Goal: Transaction & Acquisition: Book appointment/travel/reservation

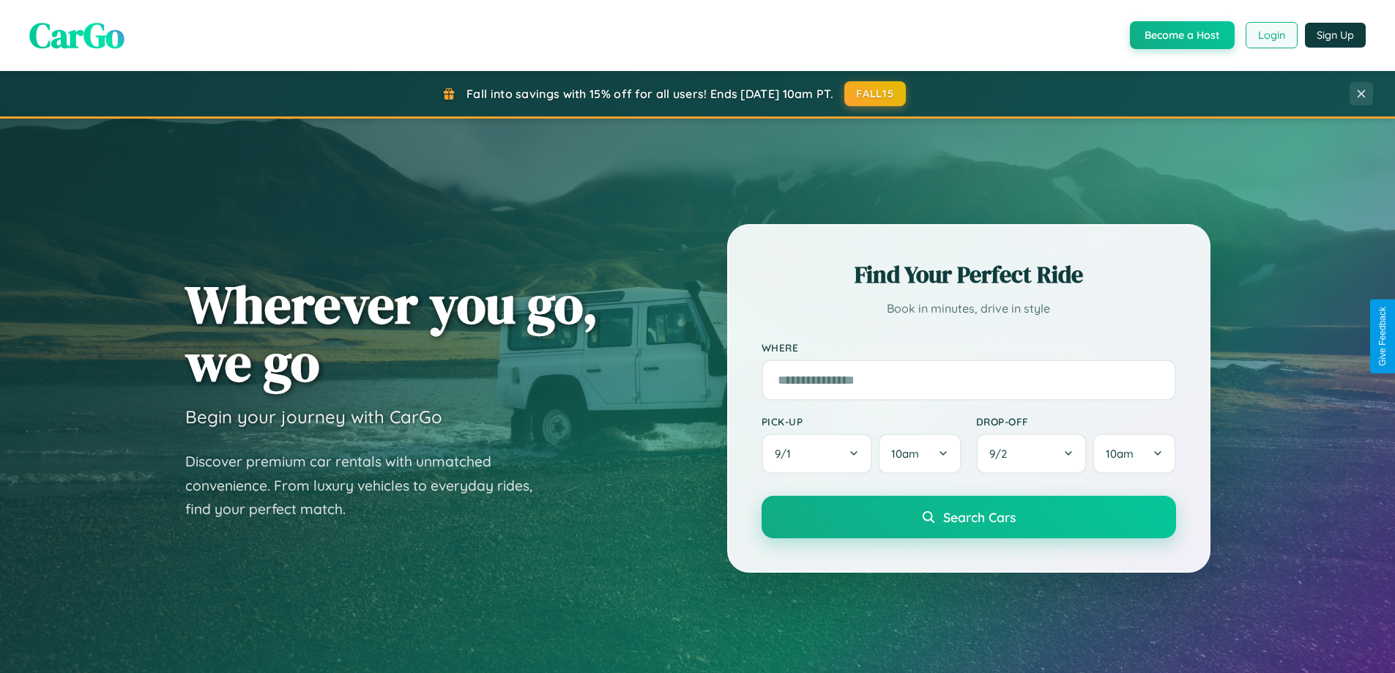
click at [1270, 35] on button "Login" at bounding box center [1271, 35] width 52 height 26
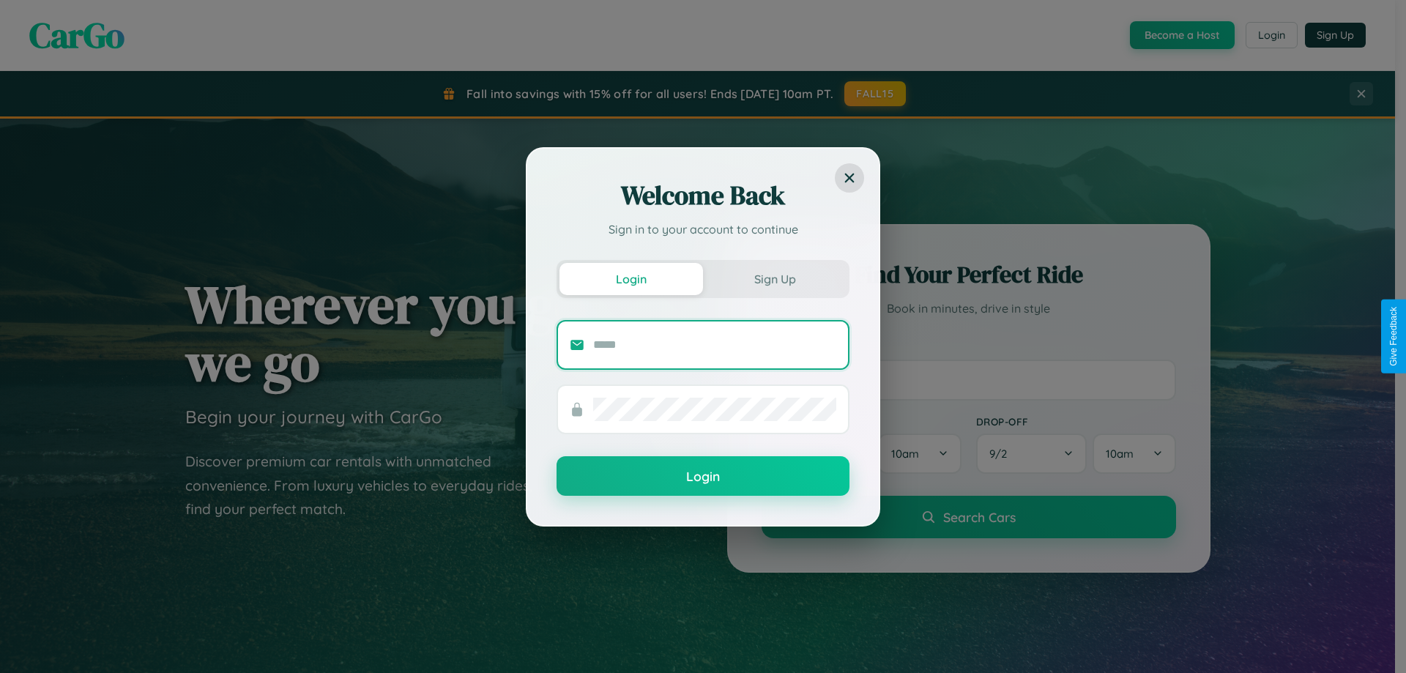
click at [715, 344] on input "text" at bounding box center [714, 344] width 243 height 23
type input "**********"
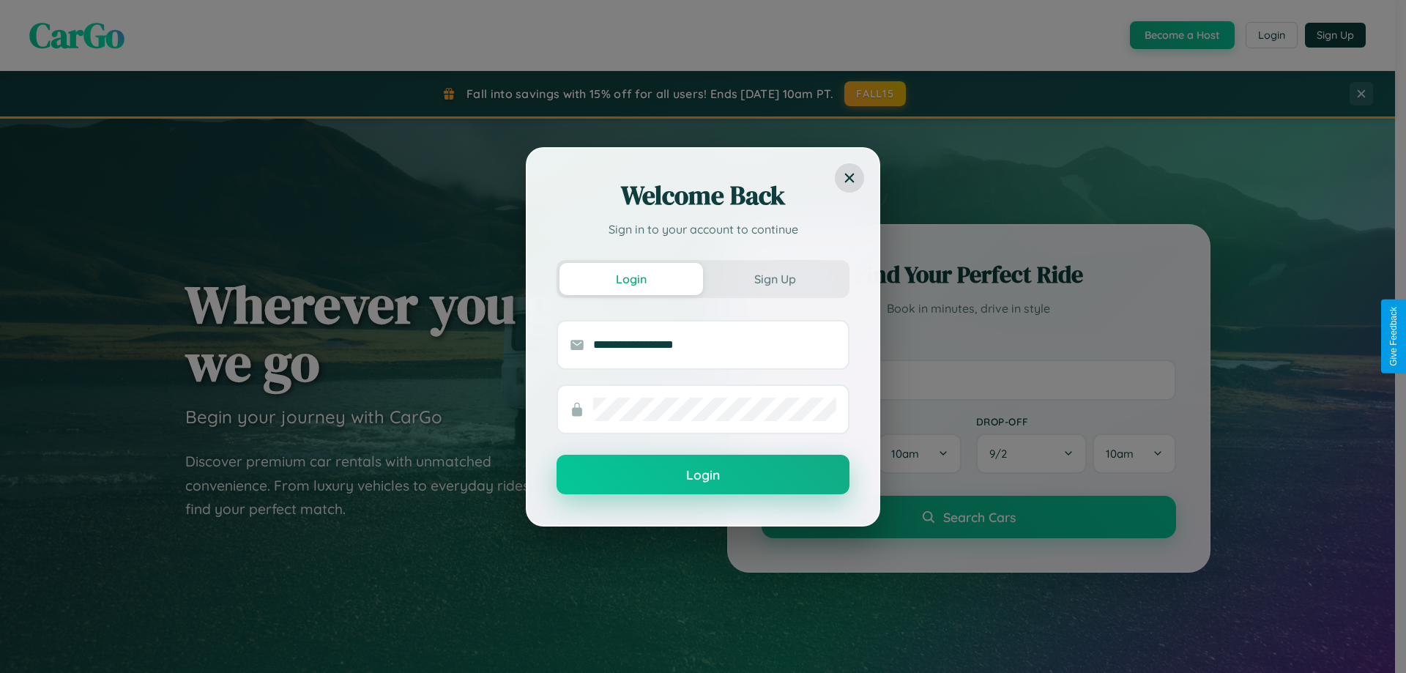
click at [703, 475] on button "Login" at bounding box center [702, 475] width 293 height 40
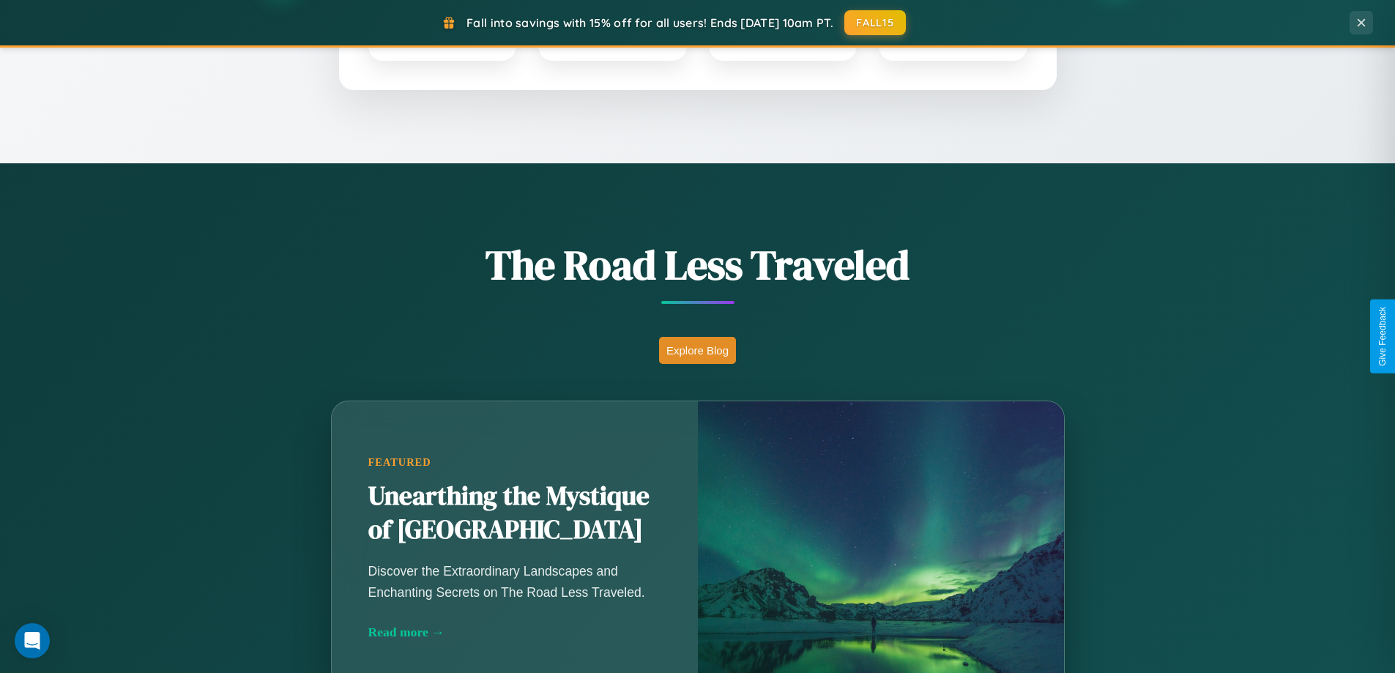
scroll to position [1007, 0]
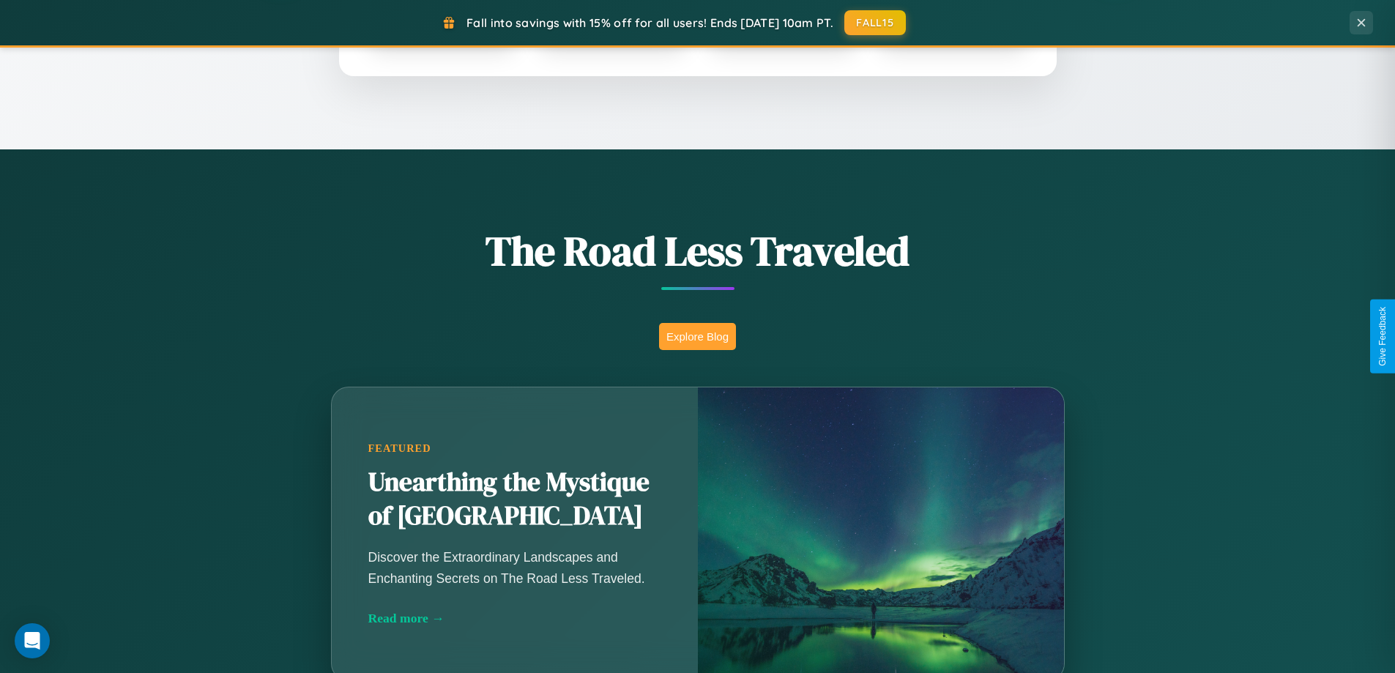
click at [697, 336] on button "Explore Blog" at bounding box center [697, 336] width 77 height 27
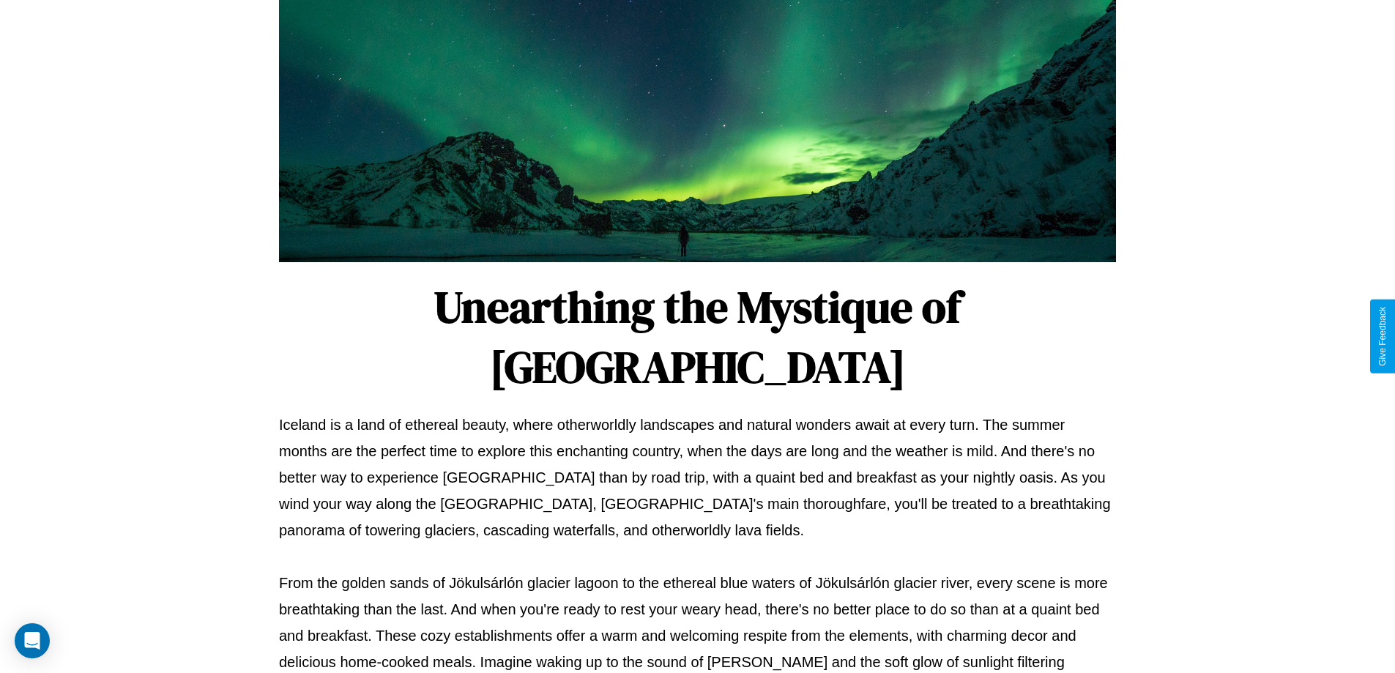
scroll to position [474, 0]
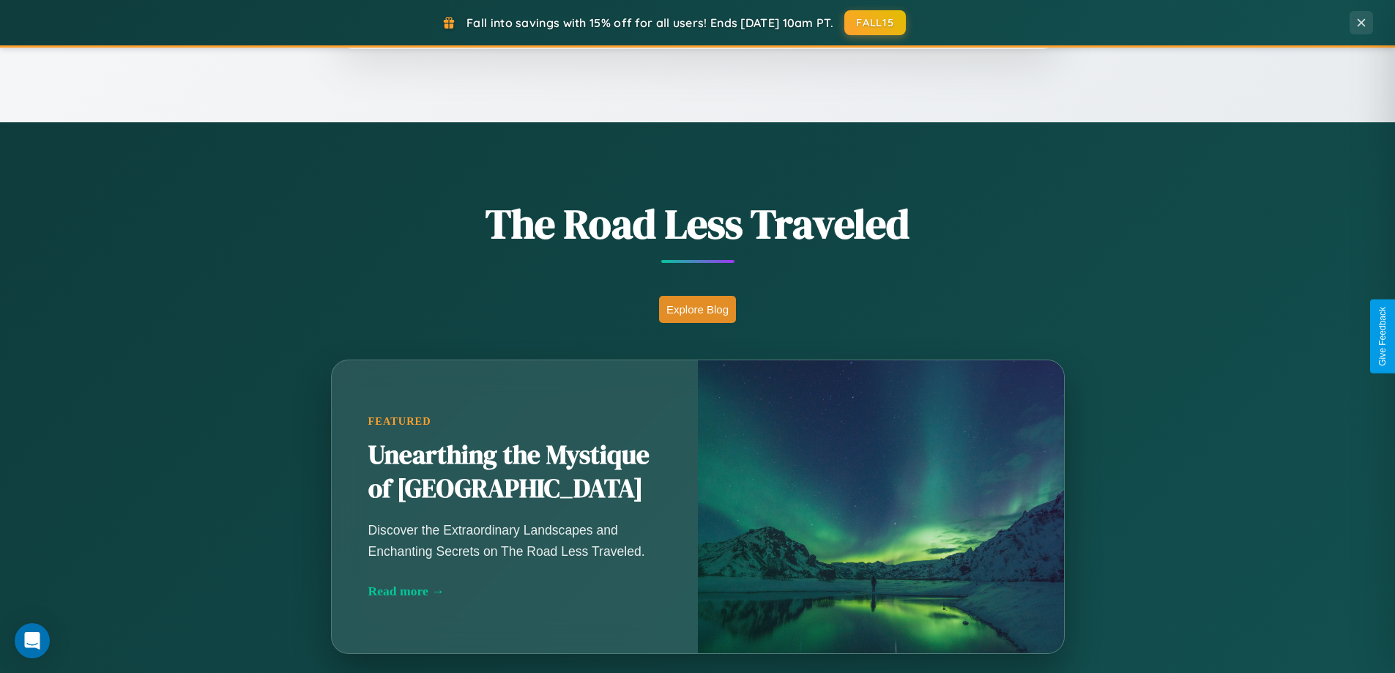
scroll to position [1007, 0]
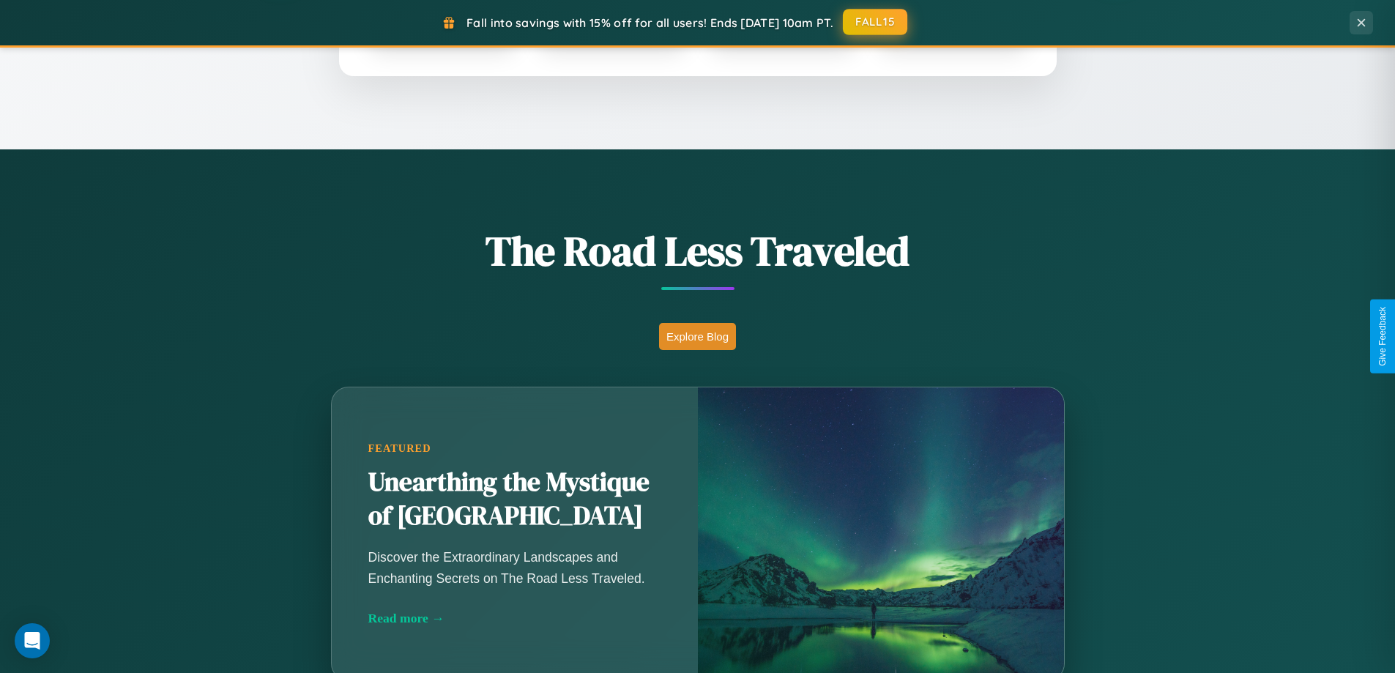
click at [876, 22] on button "FALL15" at bounding box center [875, 22] width 64 height 26
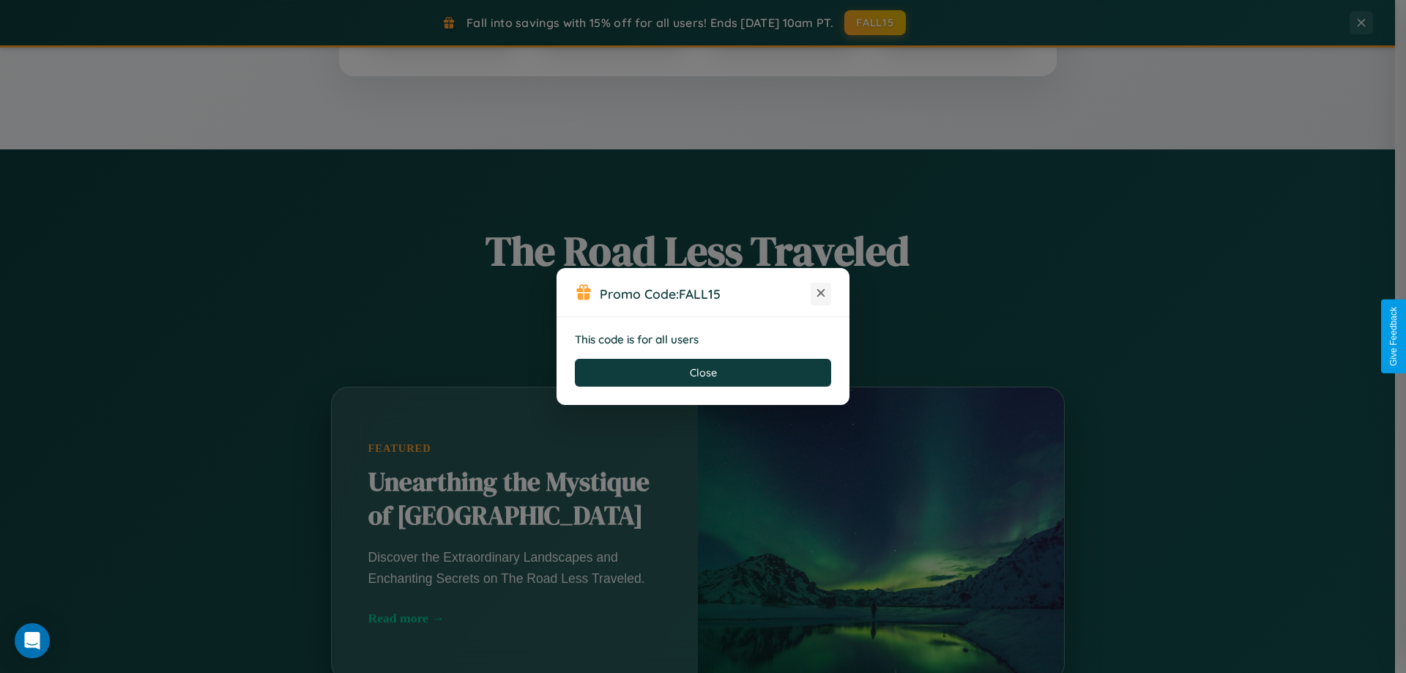
click at [821, 294] on icon at bounding box center [820, 293] width 15 height 15
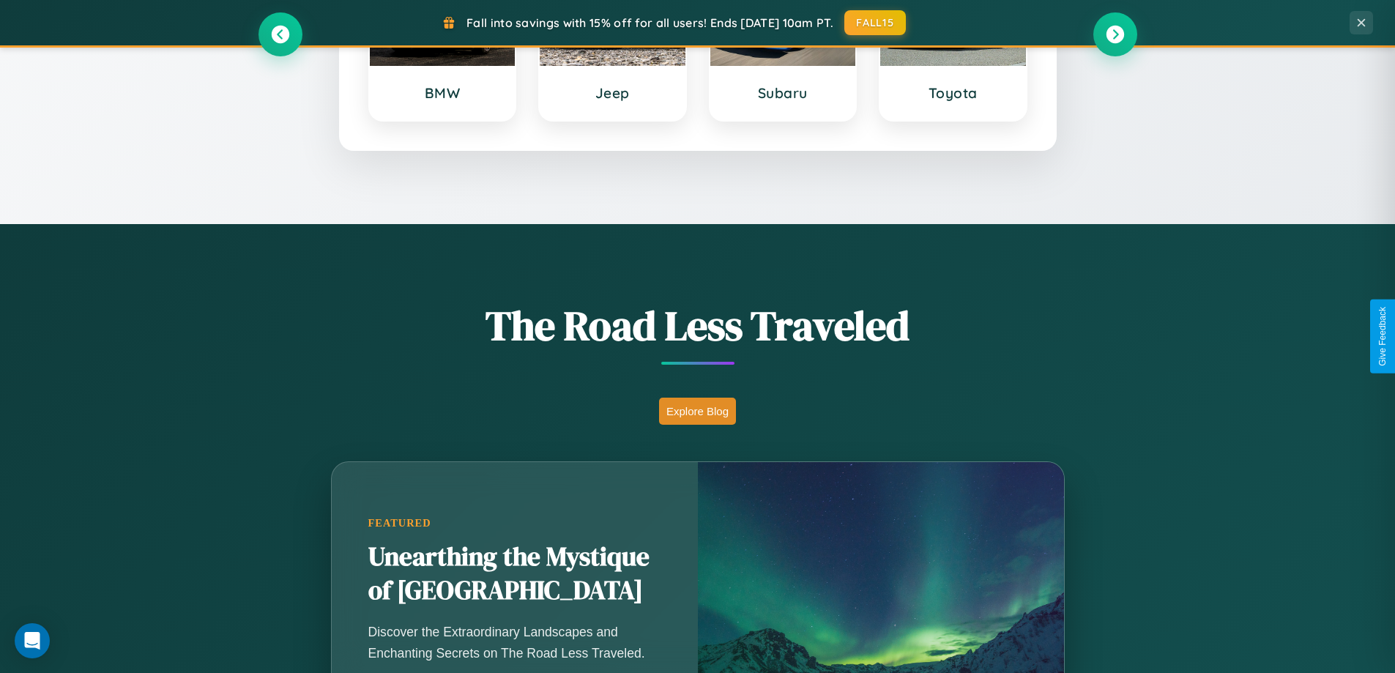
scroll to position [631, 0]
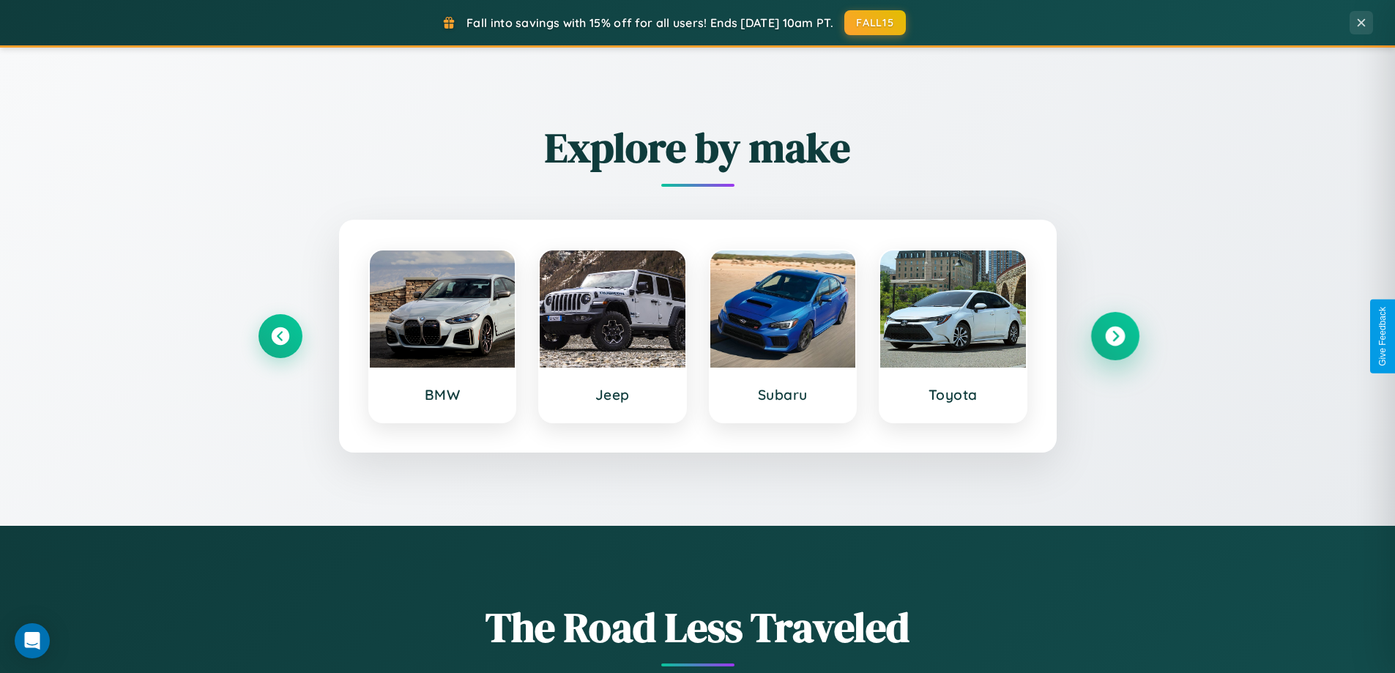
click at [1114, 336] on icon at bounding box center [1115, 337] width 20 height 20
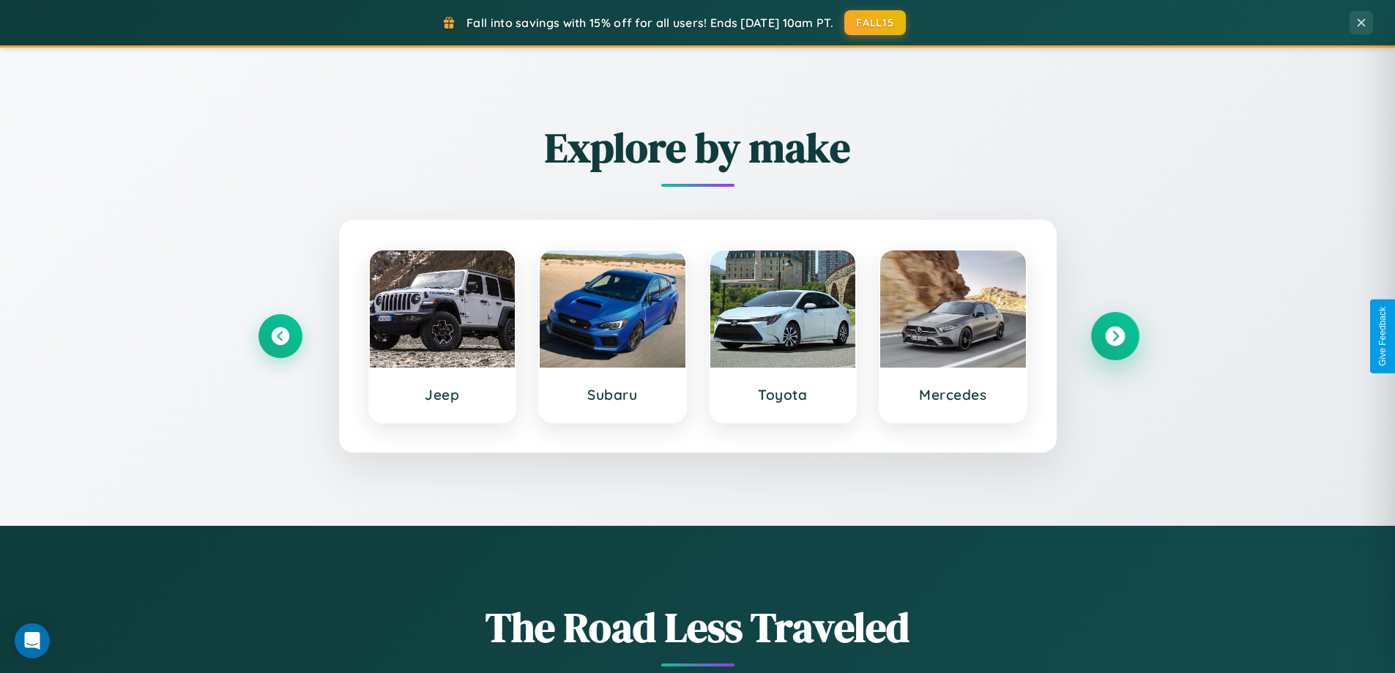
click at [1114, 336] on icon at bounding box center [1115, 337] width 20 height 20
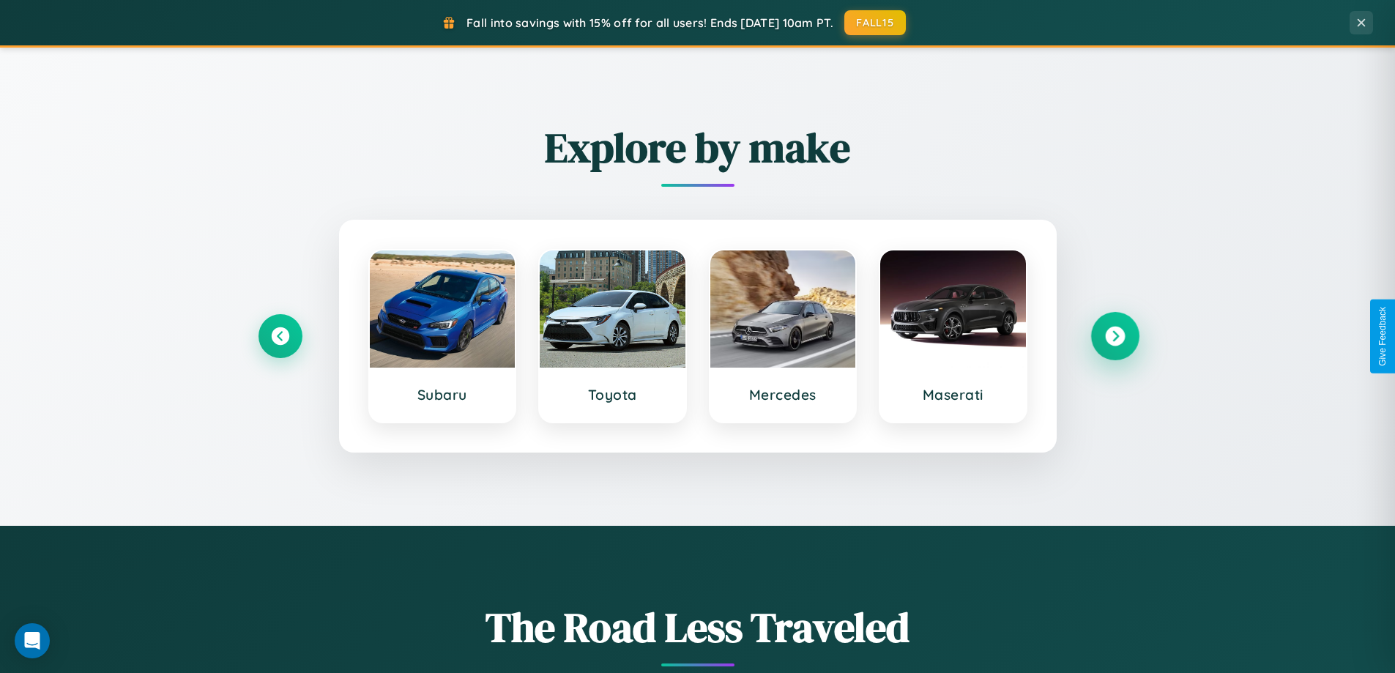
click at [1114, 336] on icon at bounding box center [1115, 337] width 20 height 20
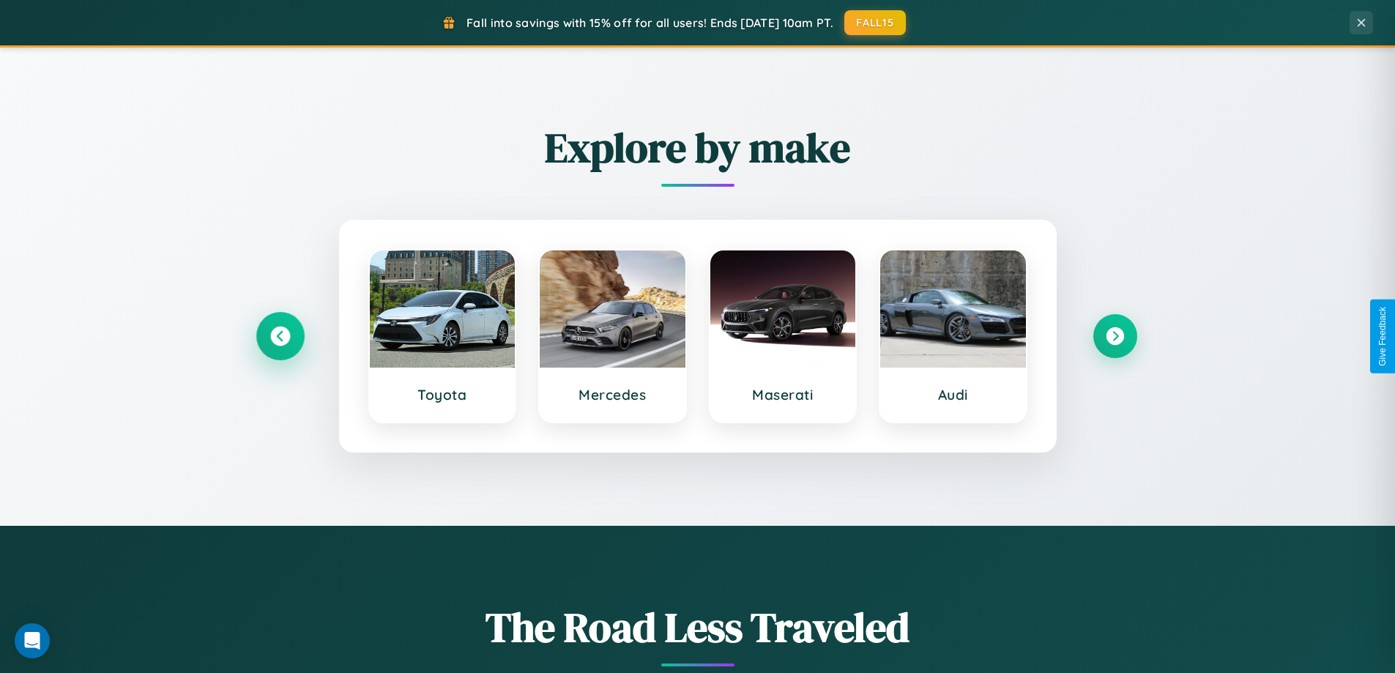
click at [280, 336] on icon at bounding box center [280, 337] width 20 height 20
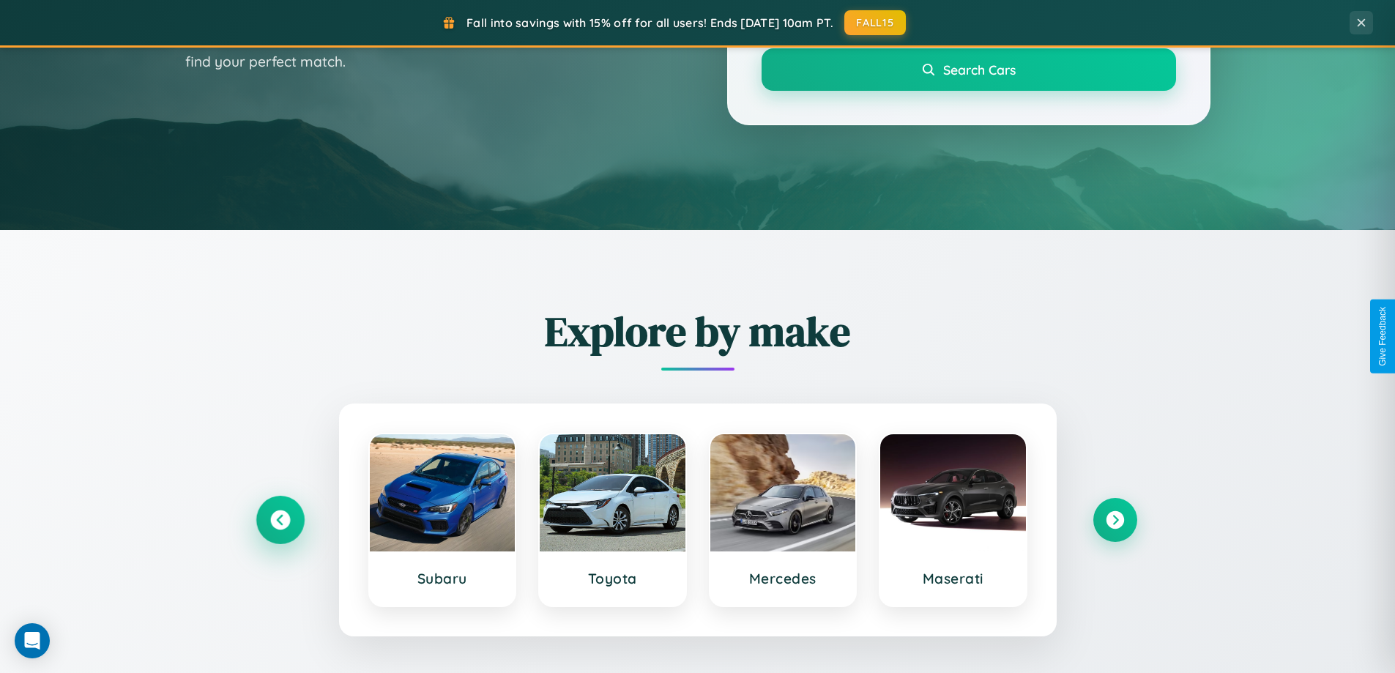
scroll to position [43, 0]
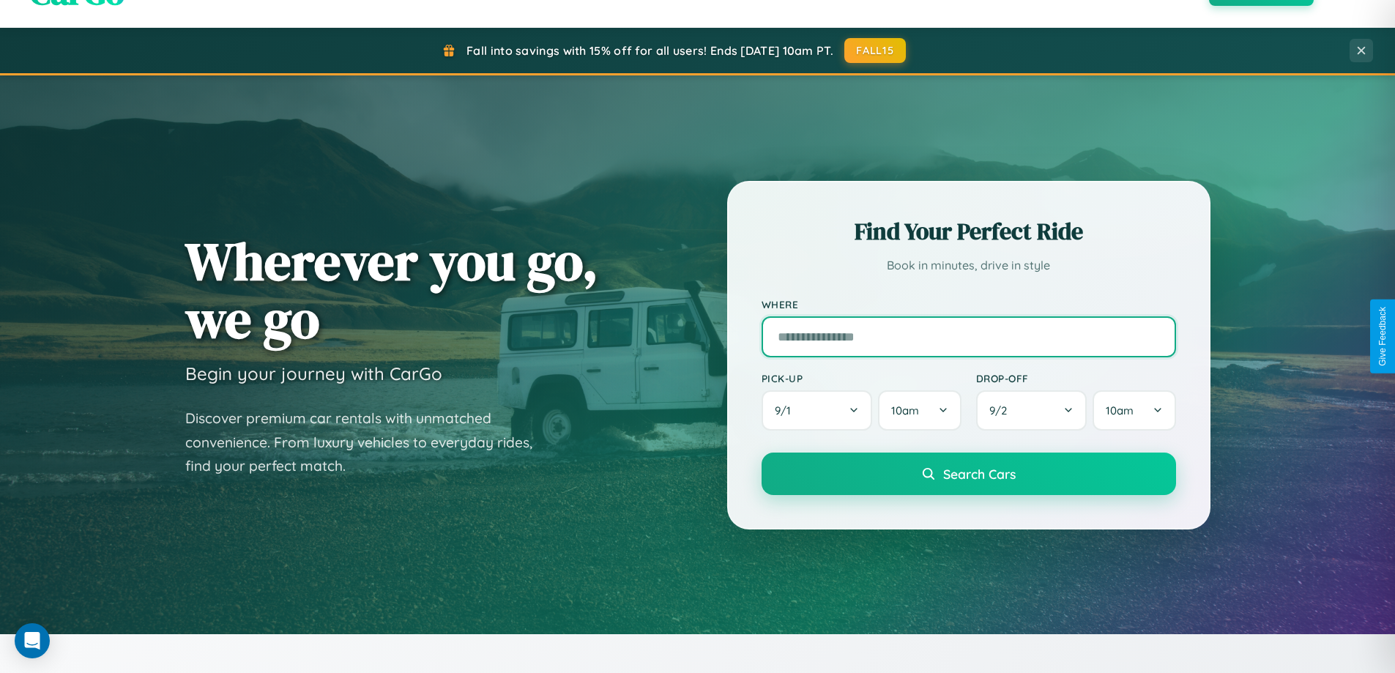
click at [968, 336] on input "text" at bounding box center [968, 336] width 414 height 41
type input "*********"
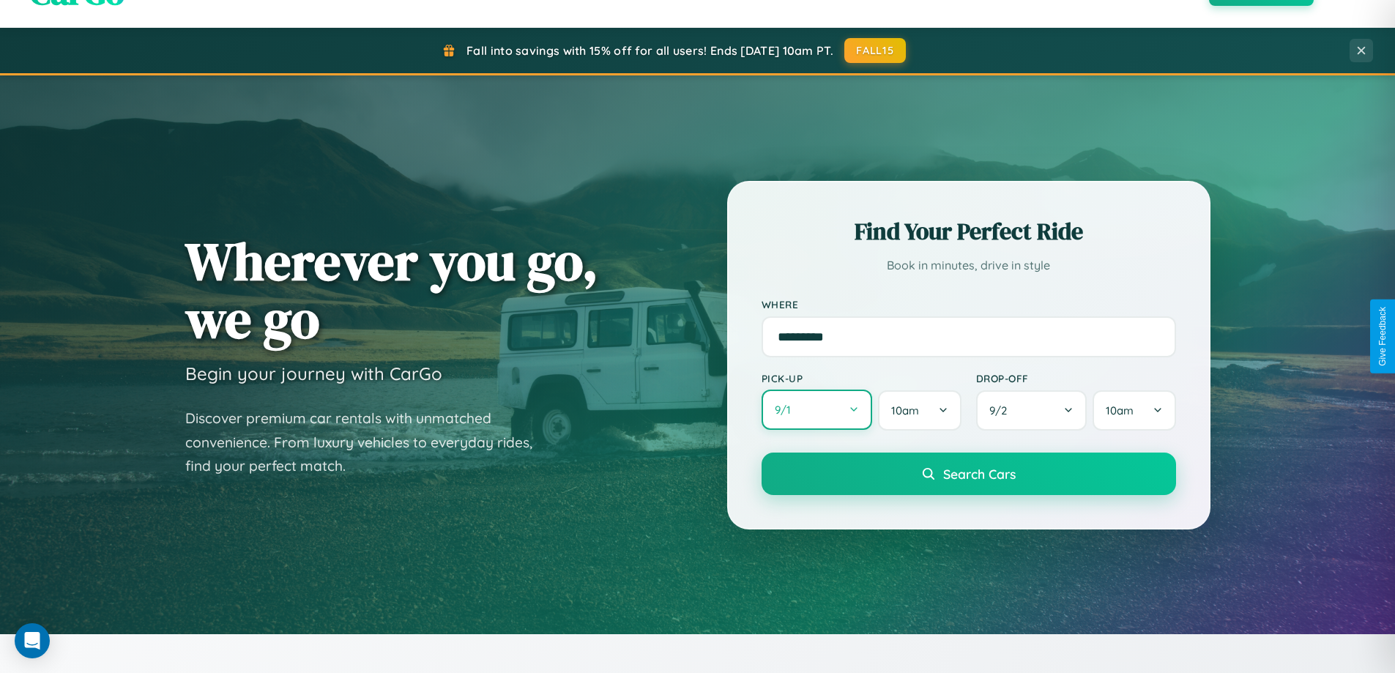
click at [816, 410] on button "9 / 1" at bounding box center [816, 410] width 111 height 40
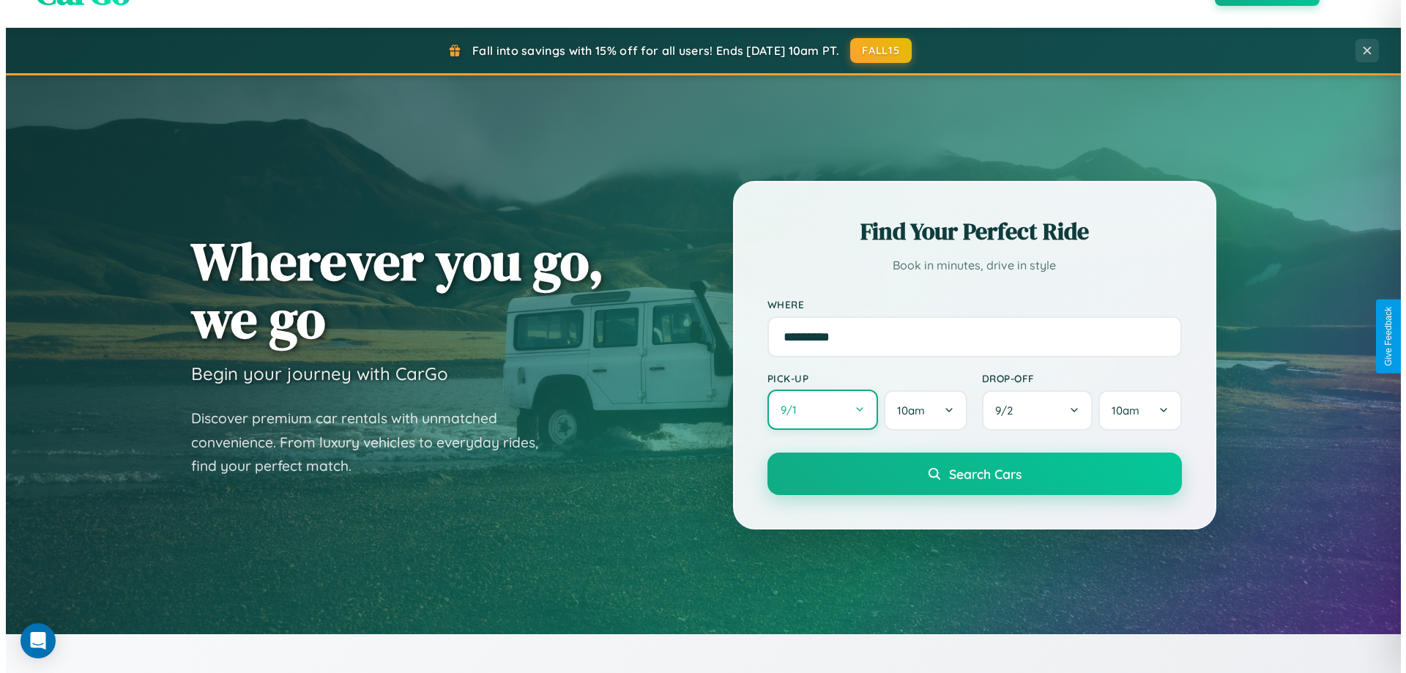
select select "*"
select select "****"
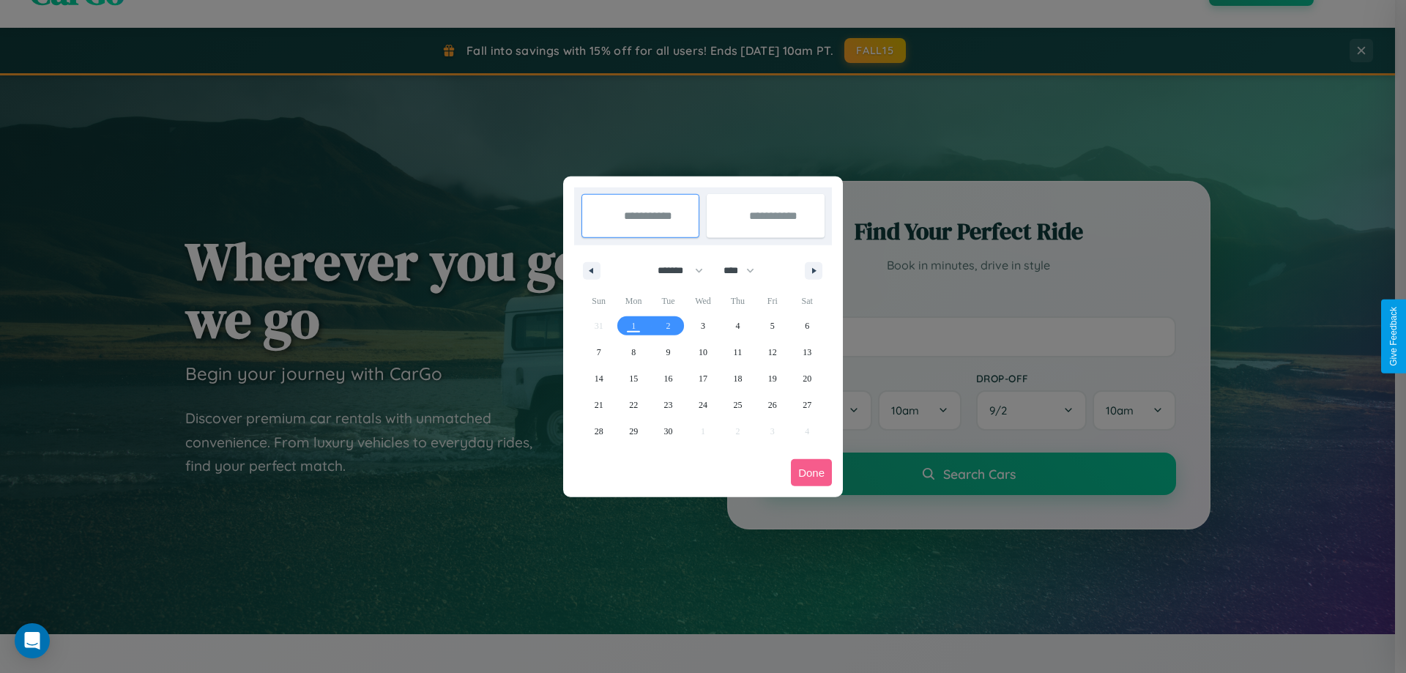
drag, startPoint x: 674, startPoint y: 270, endPoint x: 703, endPoint y: 294, distance: 37.5
click at [674, 270] on select "******* ******** ***** ***** *** **** **** ****** ********* ******* ******** **…" at bounding box center [678, 270] width 62 height 24
select select "**"
click at [772, 351] on span "12" at bounding box center [772, 352] width 9 height 26
type input "**********"
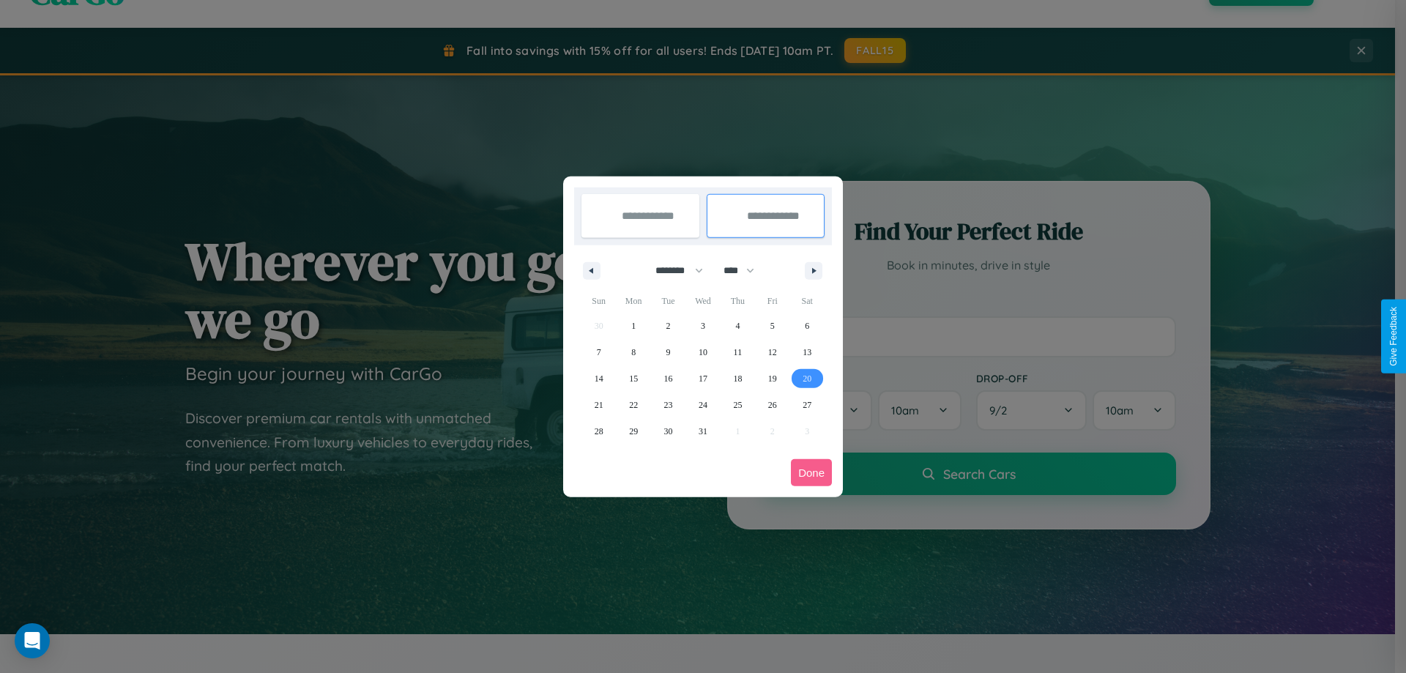
click at [807, 378] on span "20" at bounding box center [806, 378] width 9 height 26
type input "**********"
click at [811, 472] on button "Done" at bounding box center [811, 472] width 41 height 27
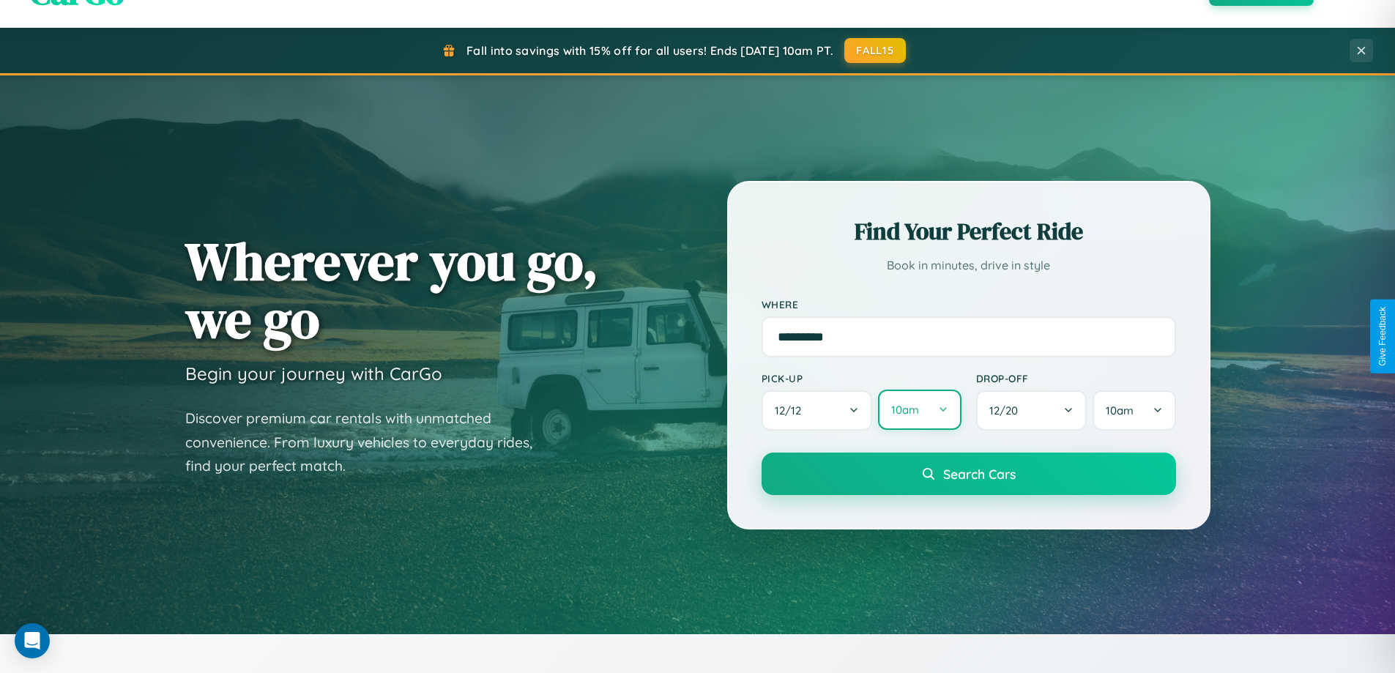
click at [919, 410] on button "10am" at bounding box center [919, 410] width 83 height 40
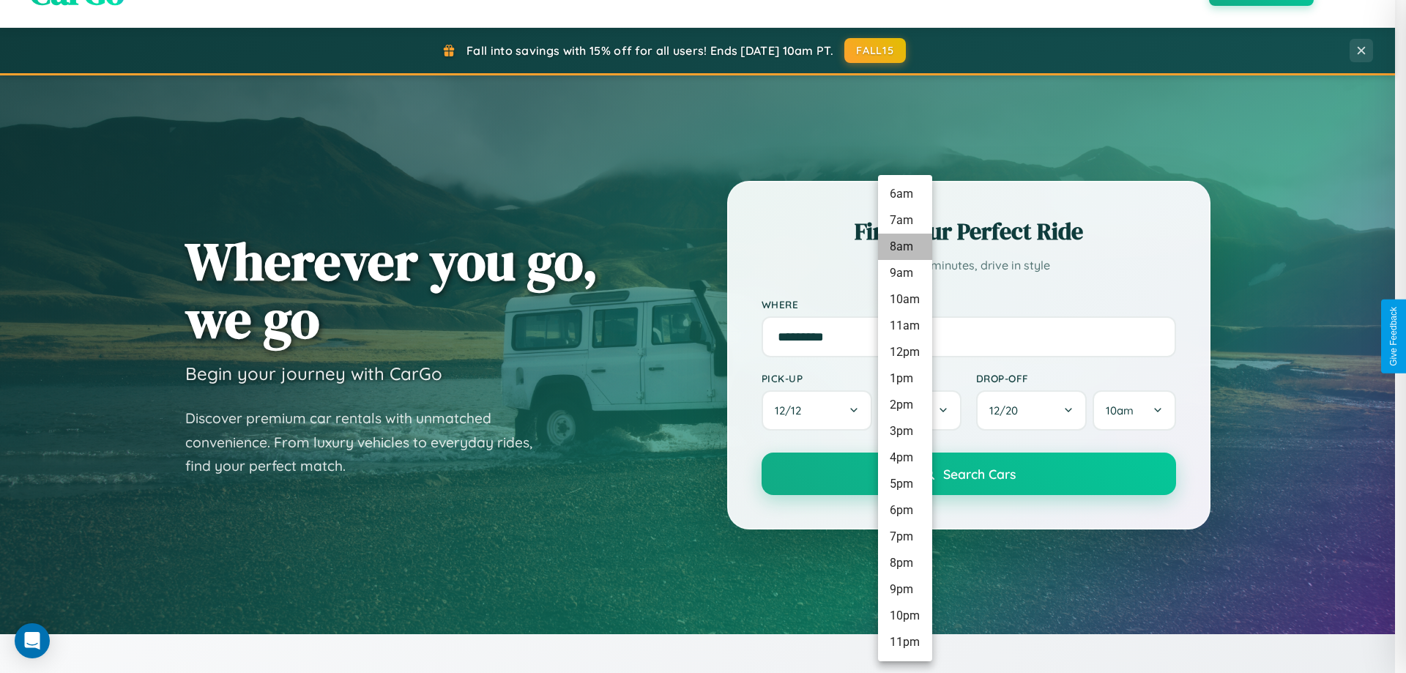
click at [904, 247] on li "8am" at bounding box center [905, 247] width 54 height 26
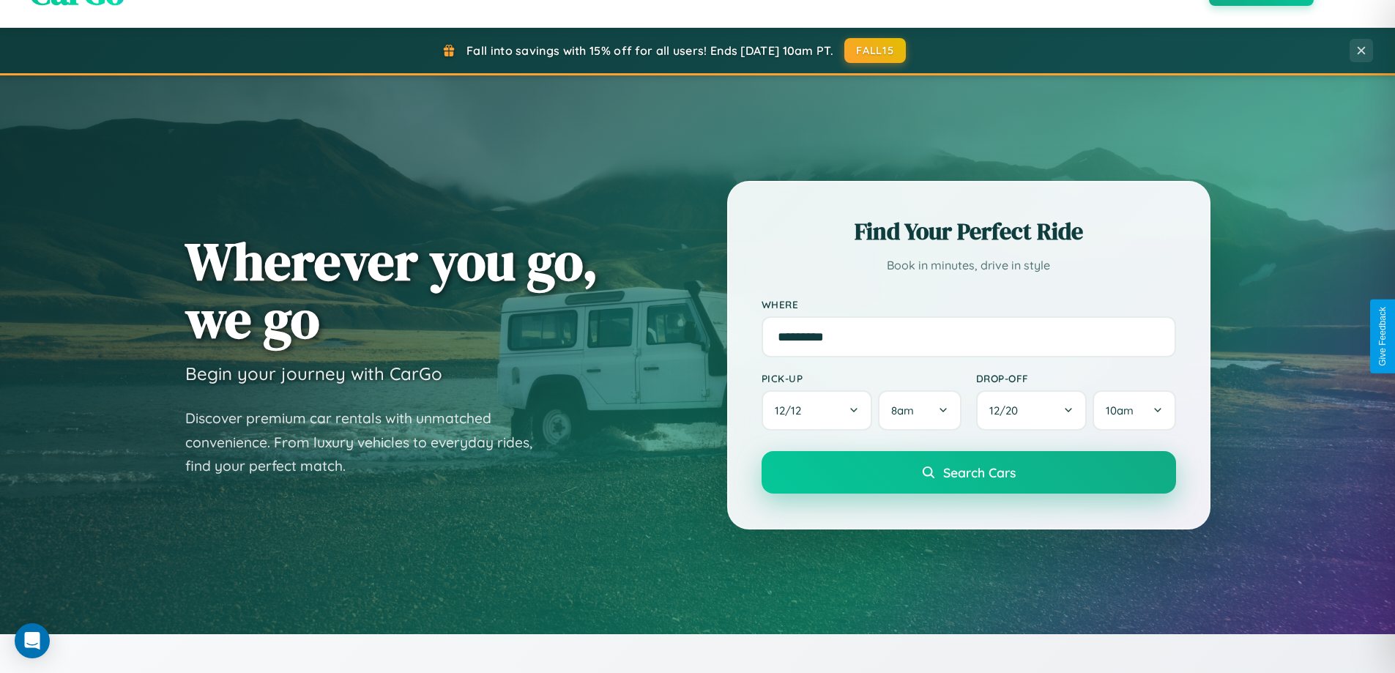
click at [968, 474] on span "Search Cars" at bounding box center [979, 472] width 72 height 16
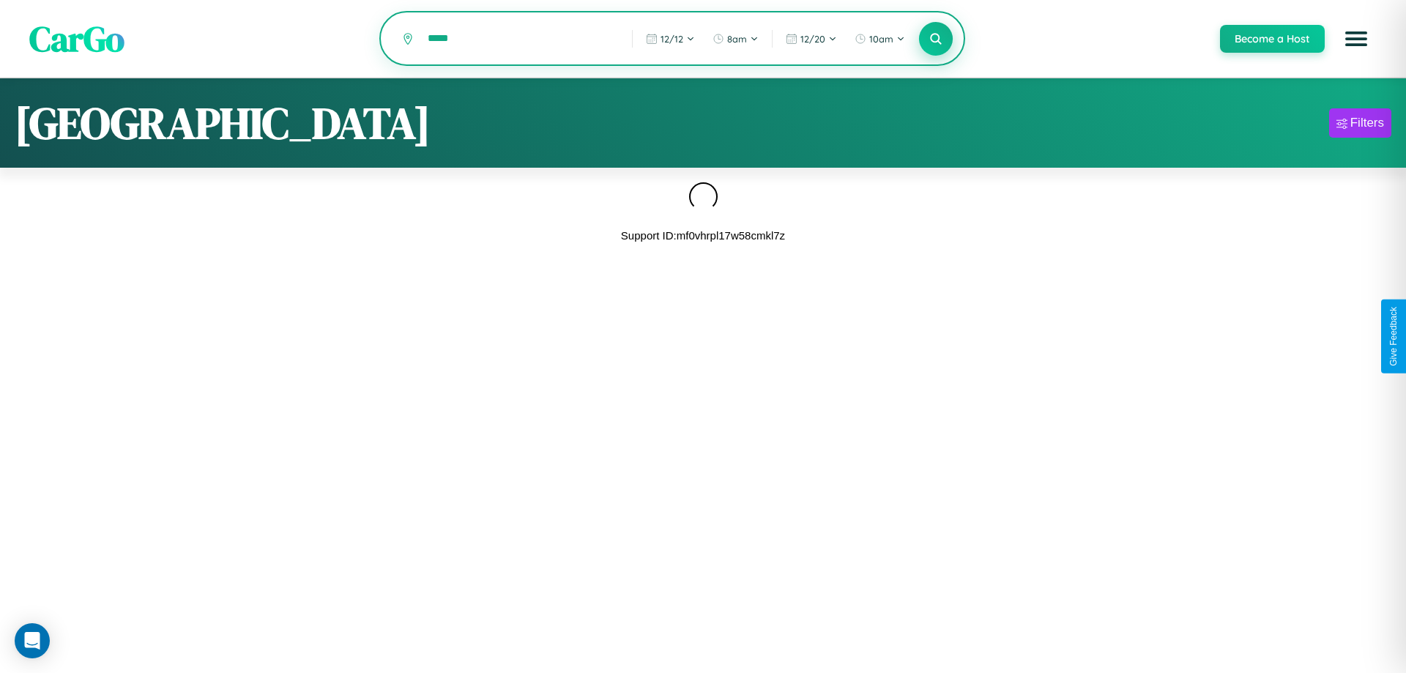
type input "*****"
click at [935, 40] on icon at bounding box center [935, 38] width 14 height 14
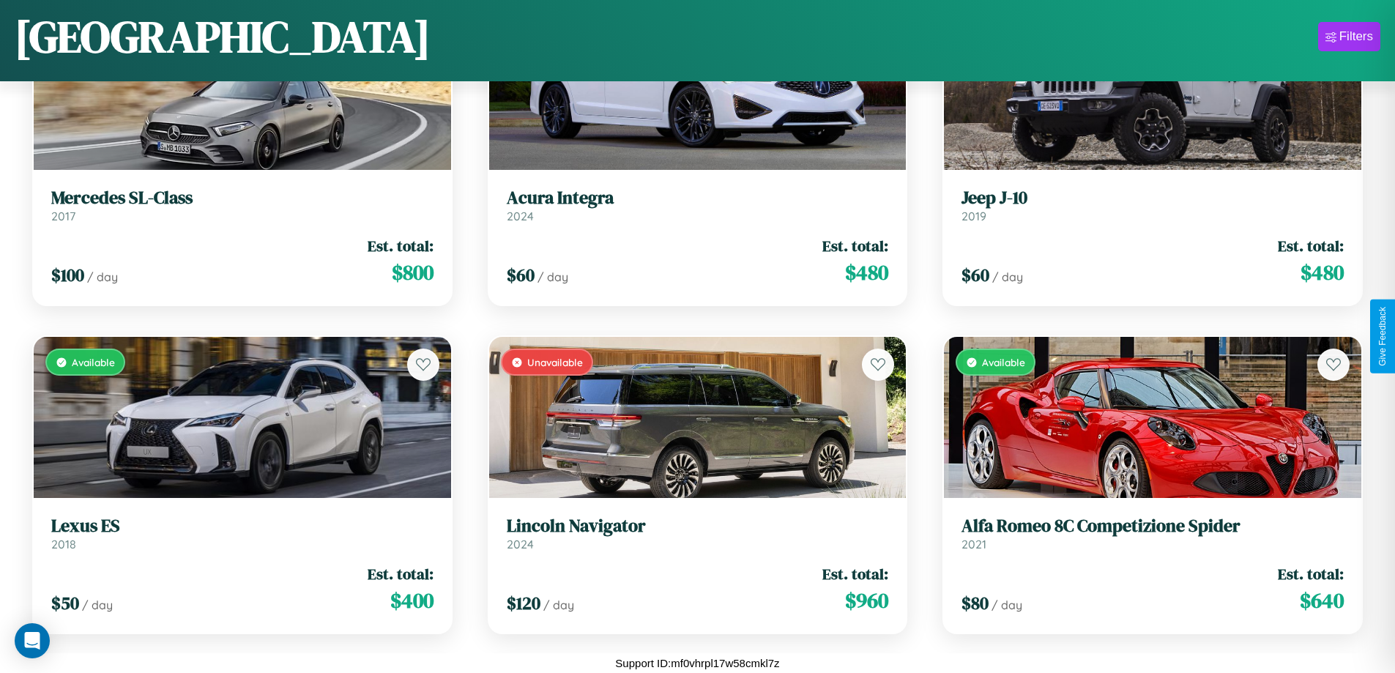
scroll to position [3156, 0]
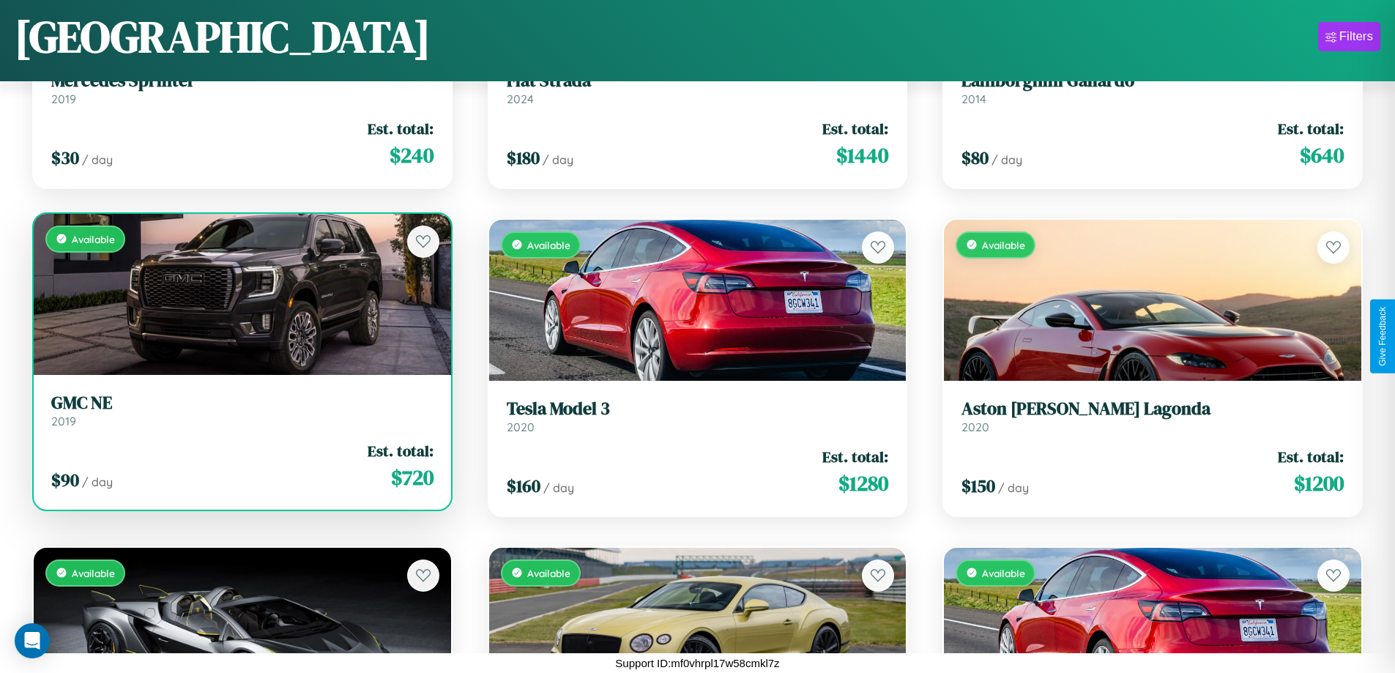
click at [240, 416] on link "GMC NE 2019" at bounding box center [242, 410] width 382 height 36
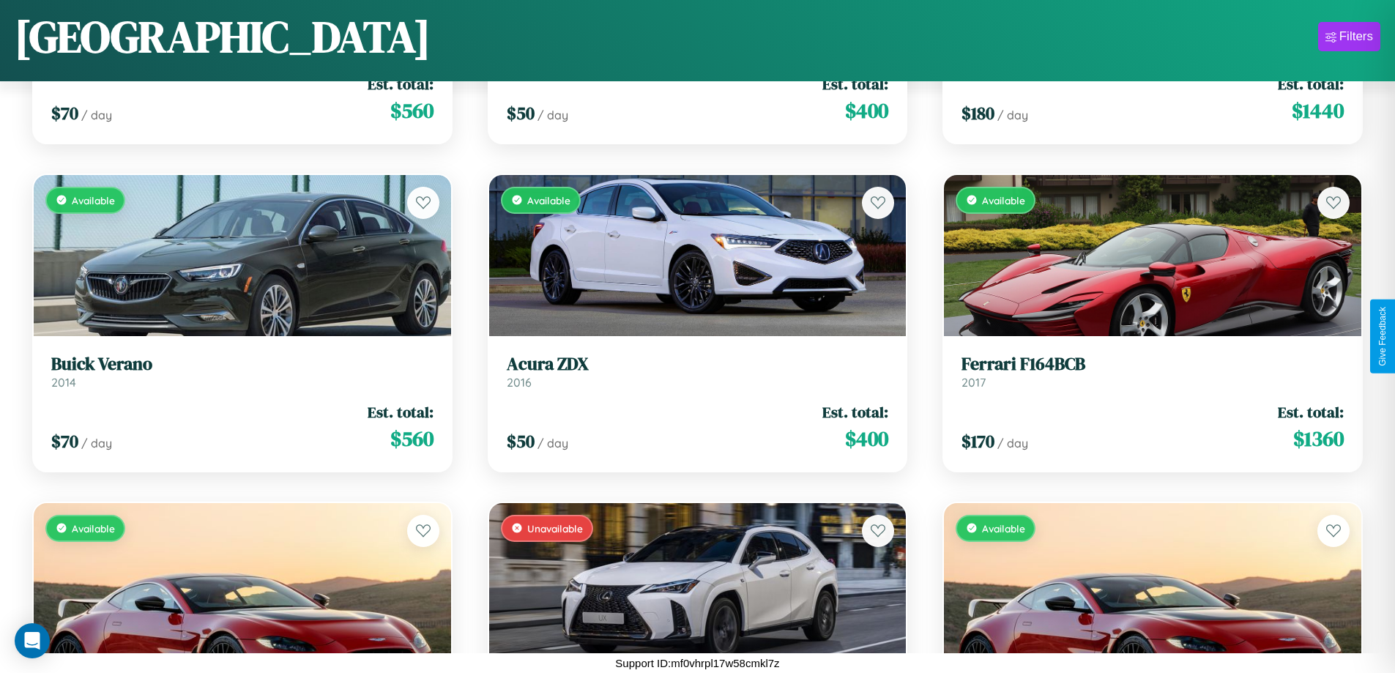
scroll to position [16271, 0]
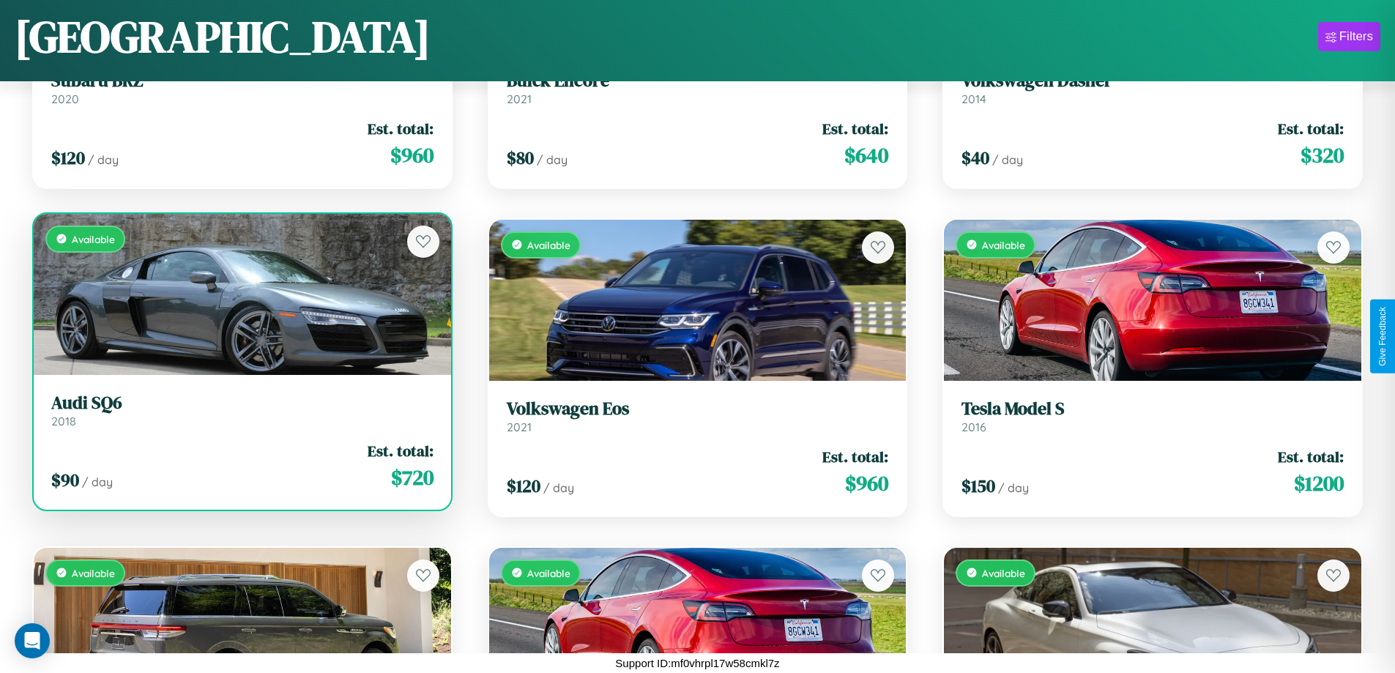
click at [240, 410] on h3 "Audi SQ6" at bounding box center [242, 402] width 382 height 21
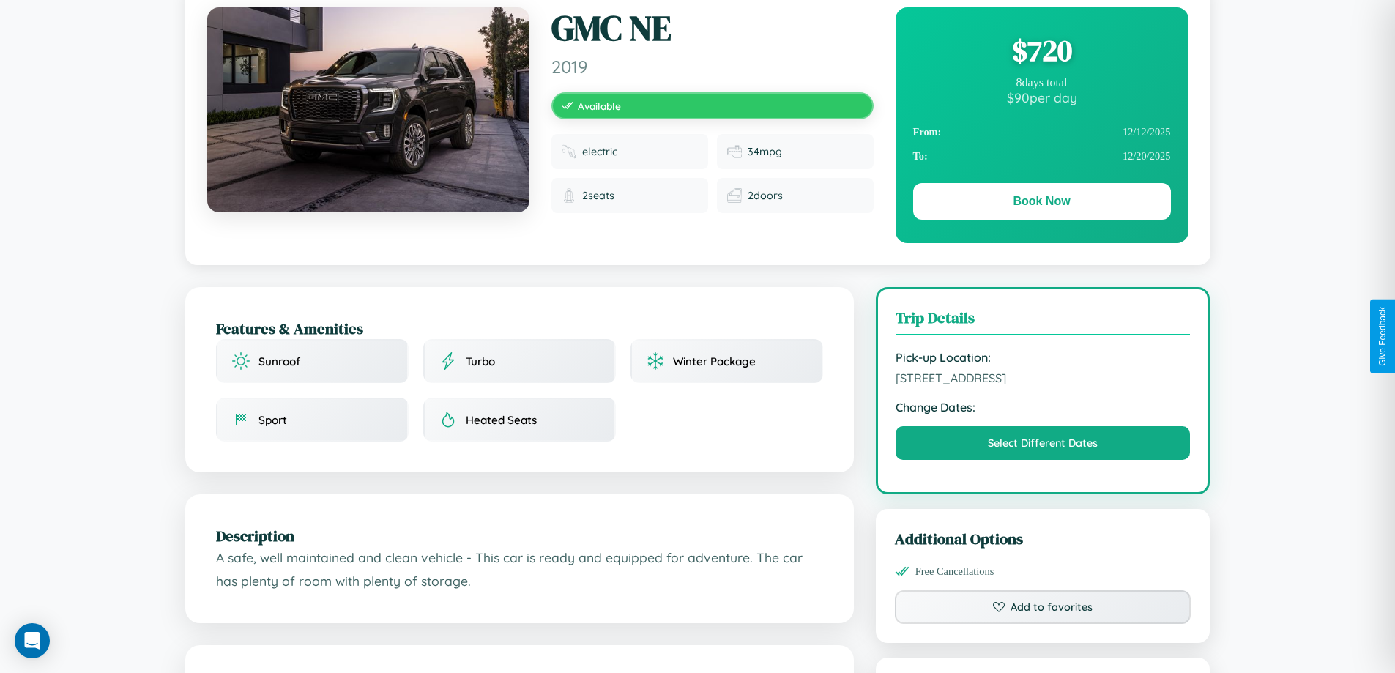
scroll to position [151, 0]
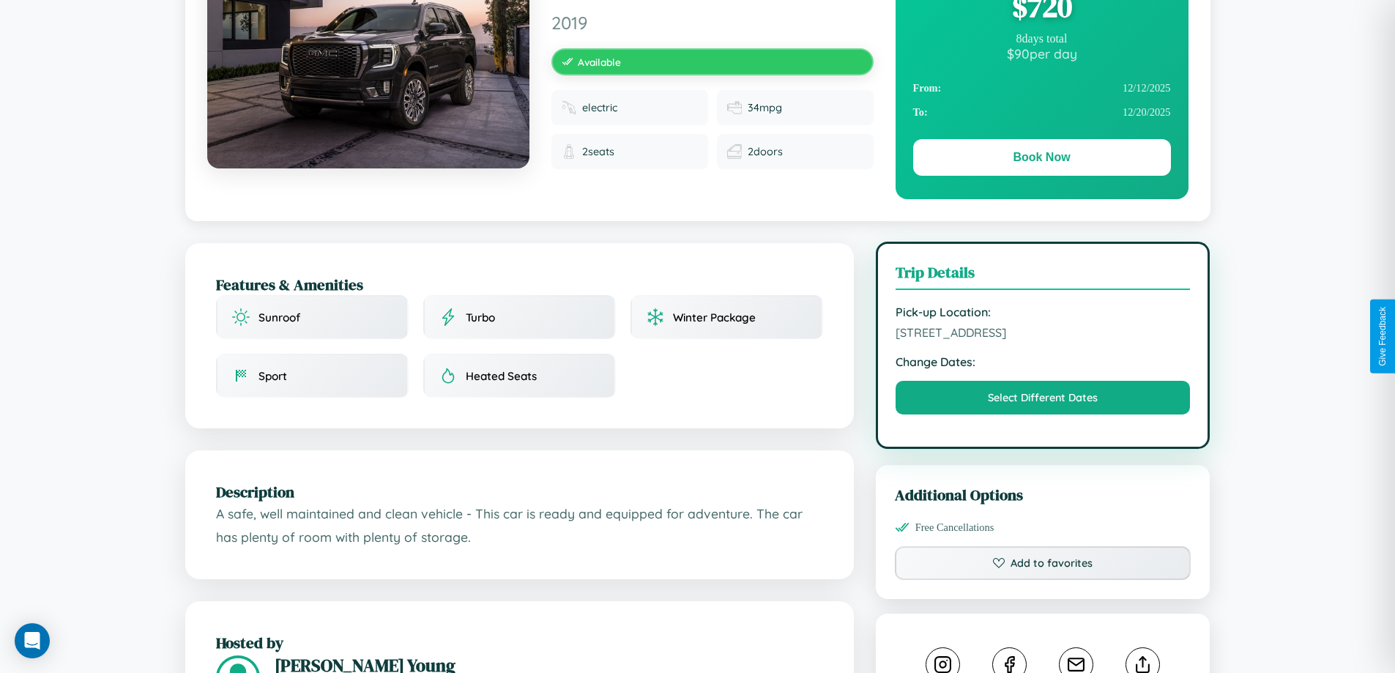
click at [1043, 335] on span "5756 Maple Street Paris 39810 France" at bounding box center [1042, 332] width 295 height 15
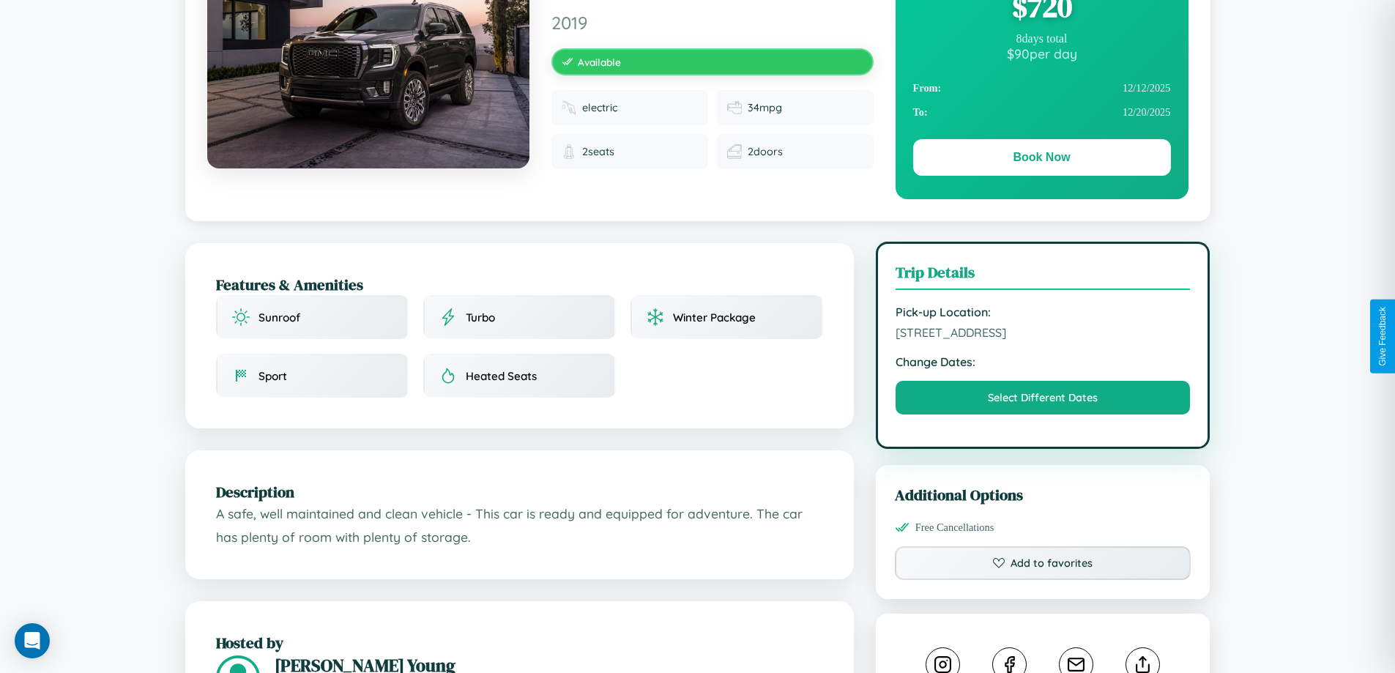
click at [1043, 335] on span "5756 Maple Street Paris 39810 France" at bounding box center [1042, 332] width 295 height 15
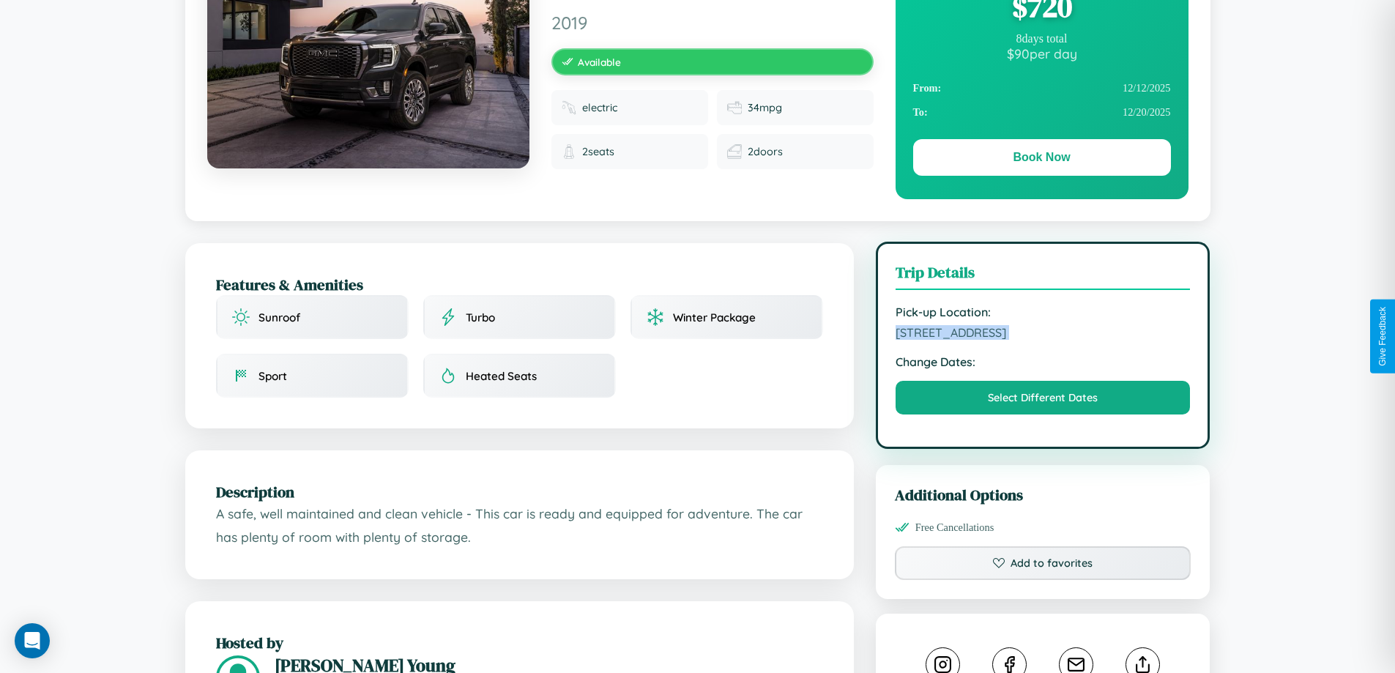
click at [1043, 335] on span "5756 Maple Street Paris 39810 France" at bounding box center [1042, 332] width 295 height 15
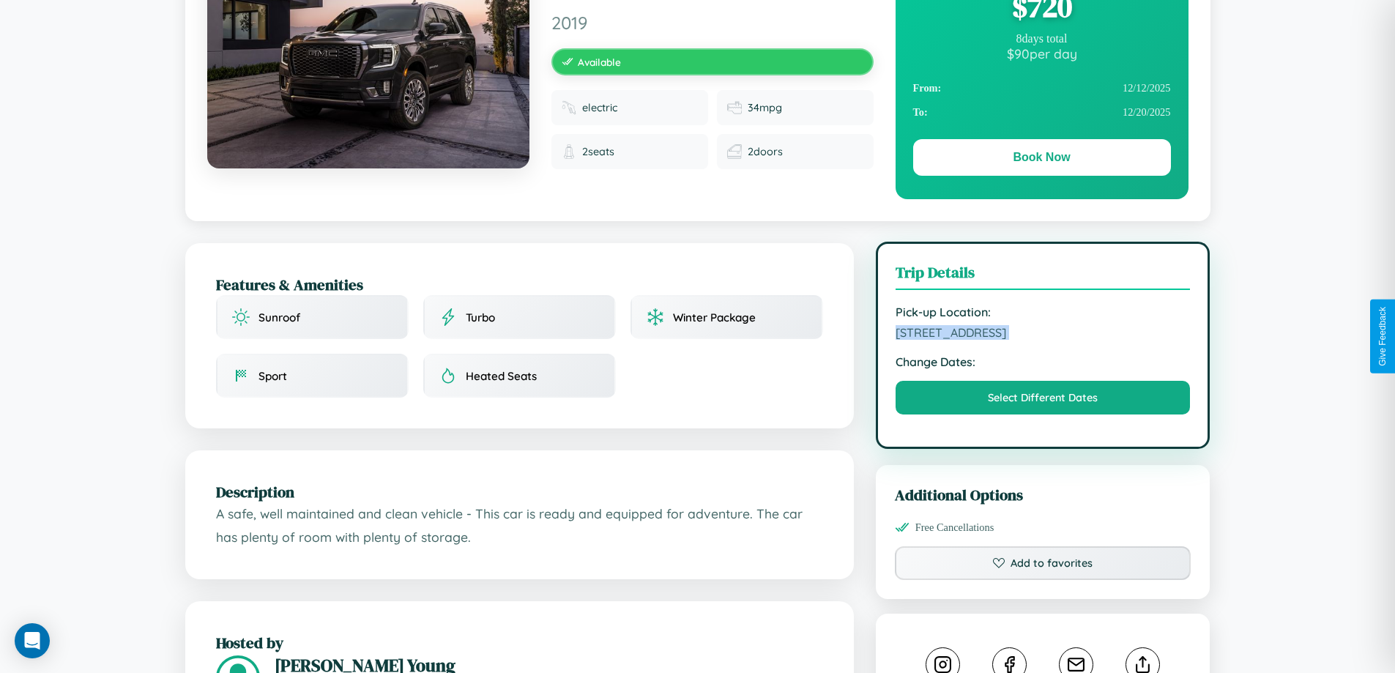
click at [1043, 335] on span "5756 Maple Street Paris 39810 France" at bounding box center [1042, 332] width 295 height 15
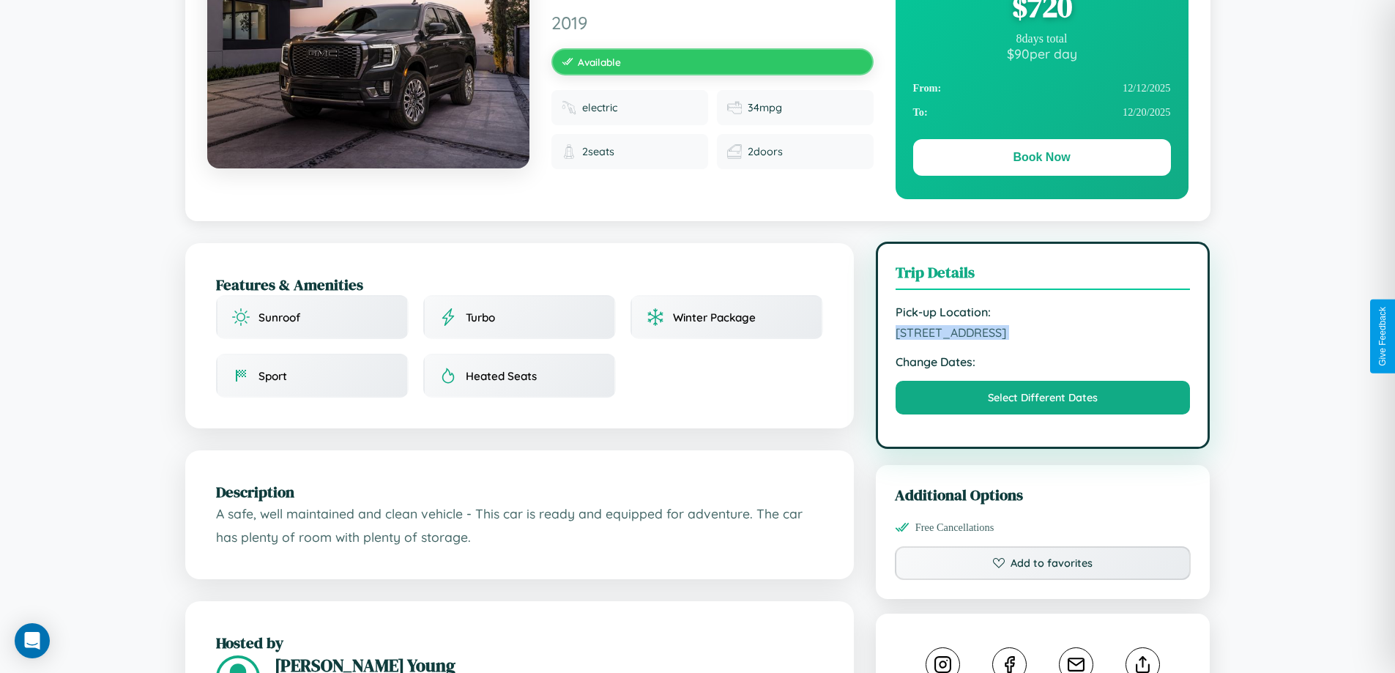
click at [1043, 335] on span "5756 Maple Street Paris 39810 France" at bounding box center [1042, 332] width 295 height 15
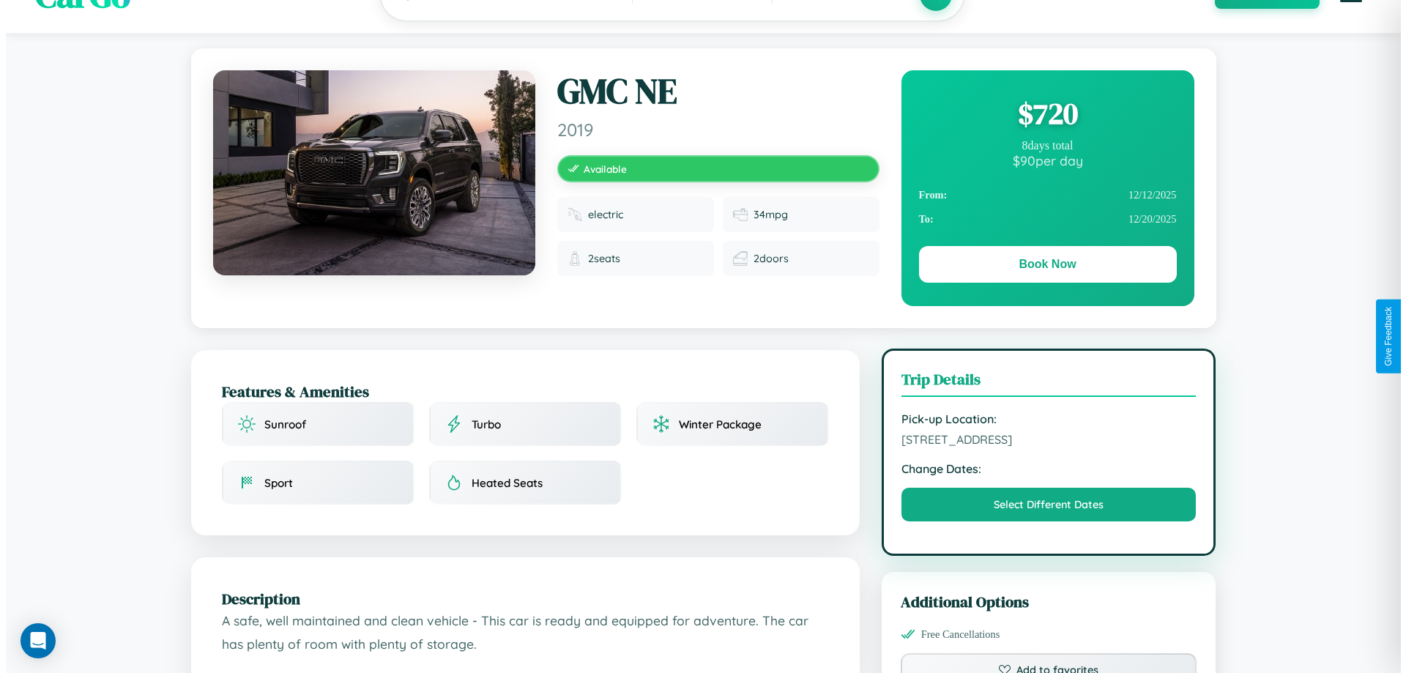
scroll to position [0, 0]
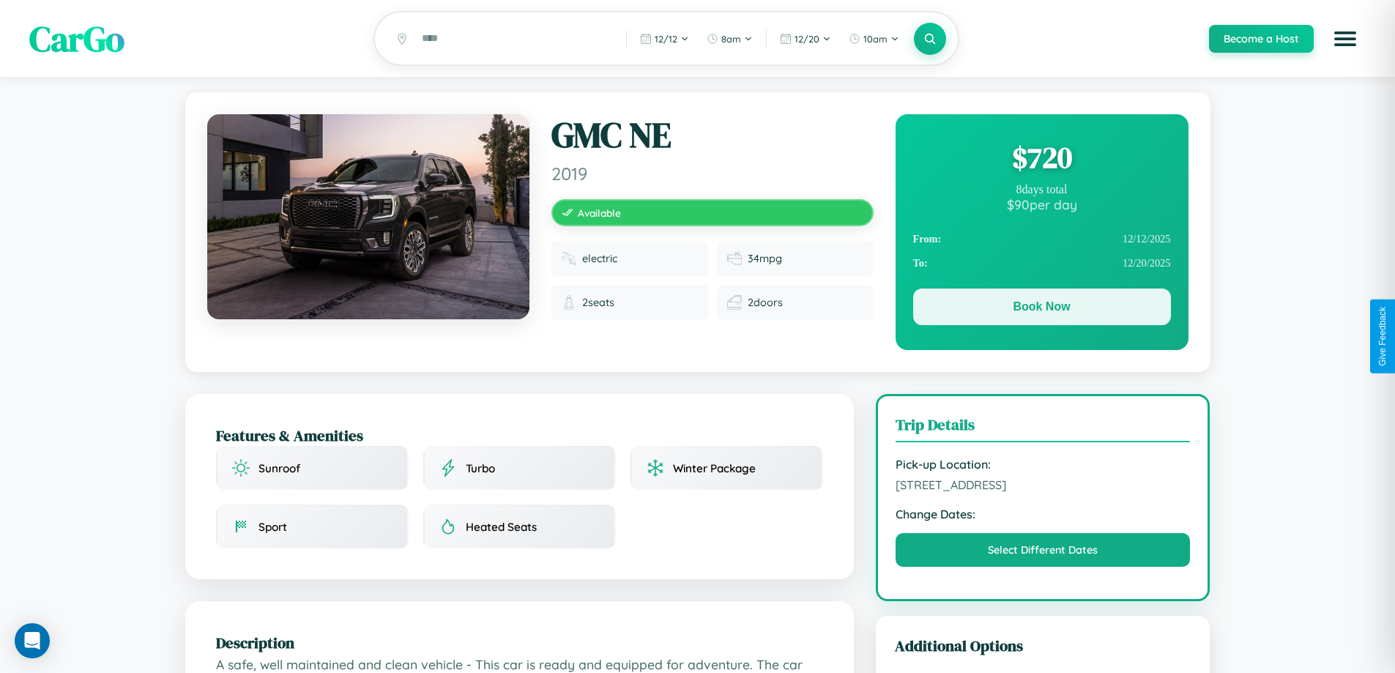
click at [1041, 309] on button "Book Now" at bounding box center [1042, 306] width 258 height 37
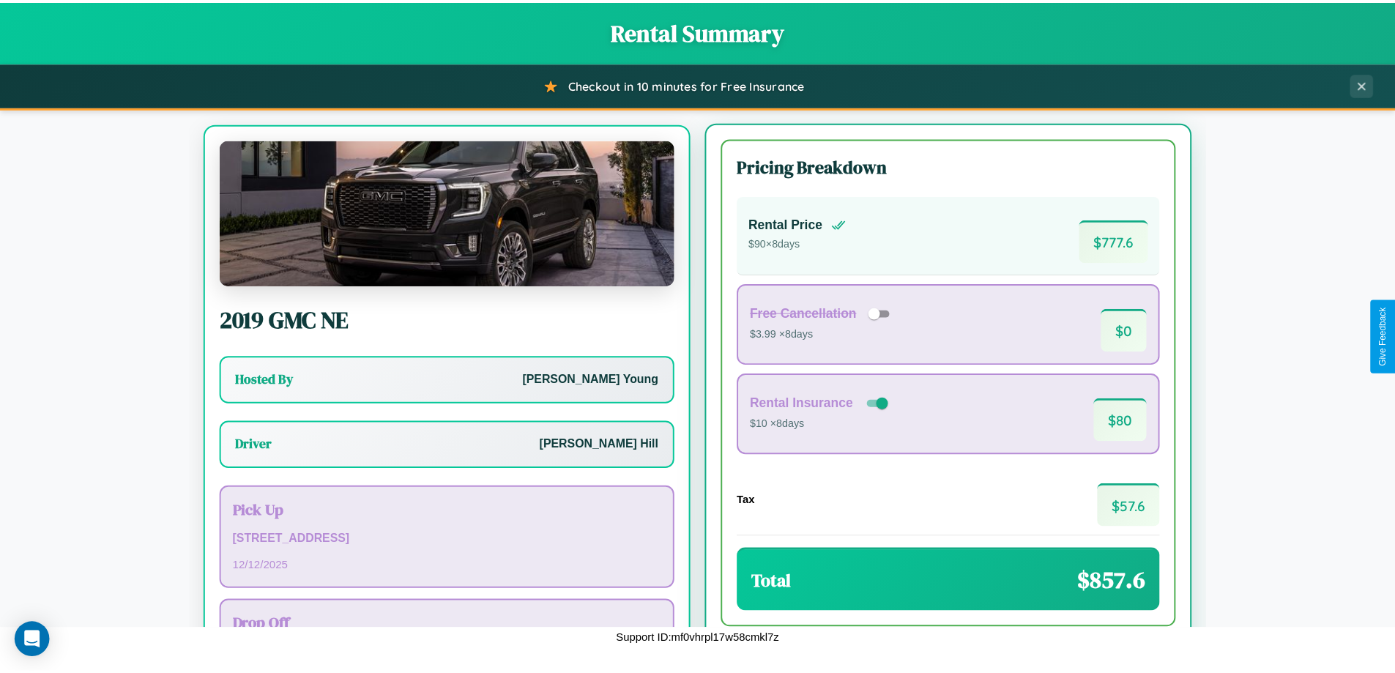
scroll to position [68, 0]
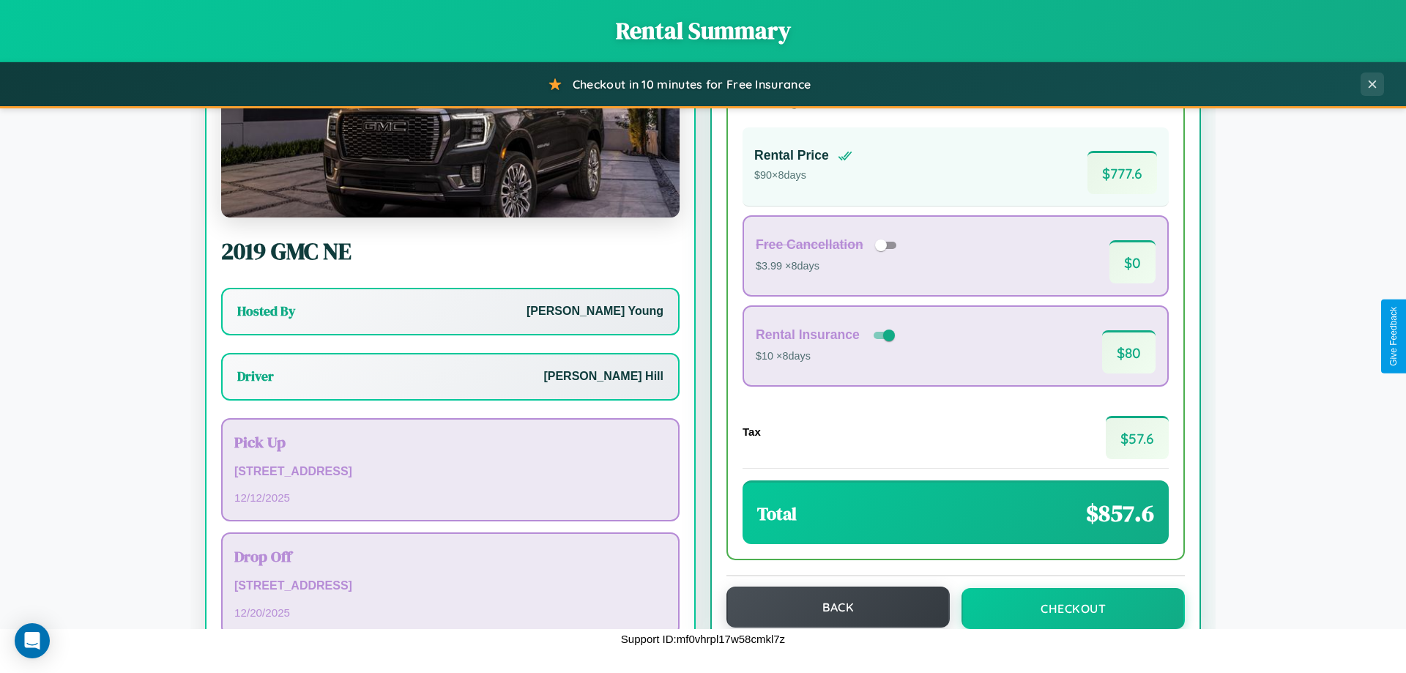
click at [831, 607] on button "Back" at bounding box center [837, 606] width 223 height 41
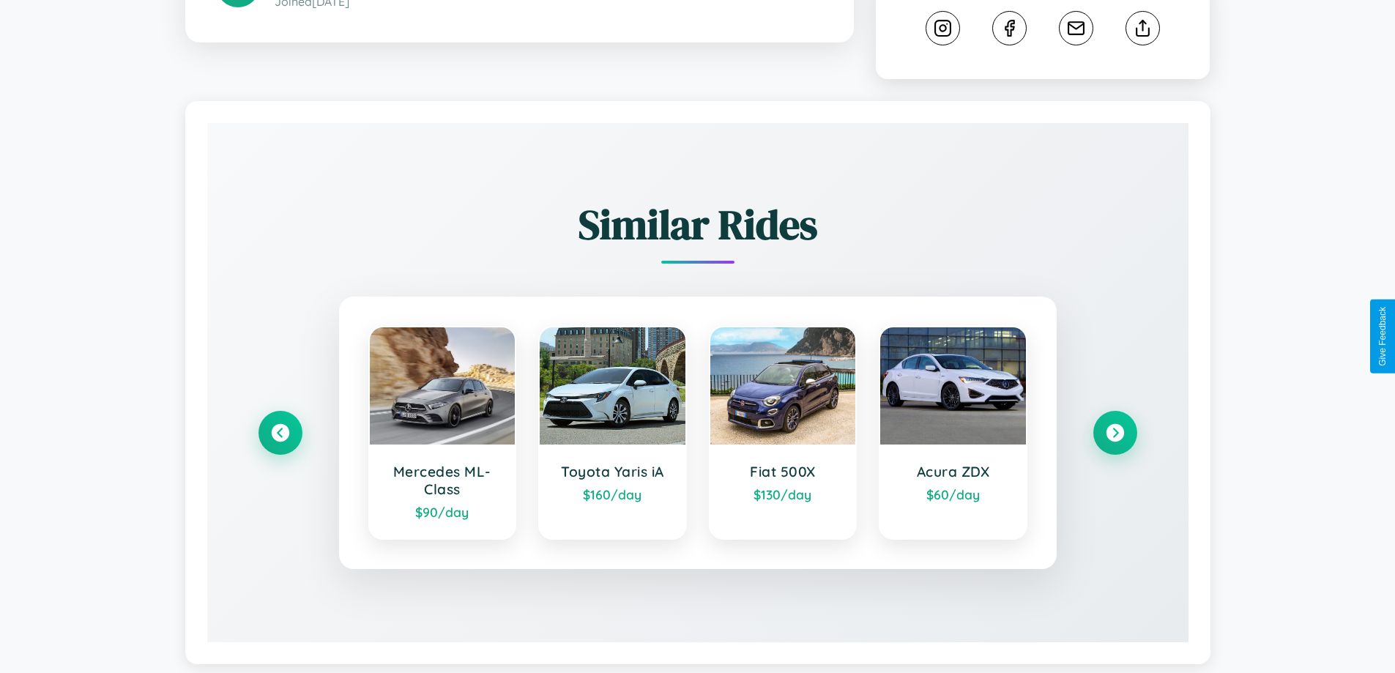
scroll to position [815, 0]
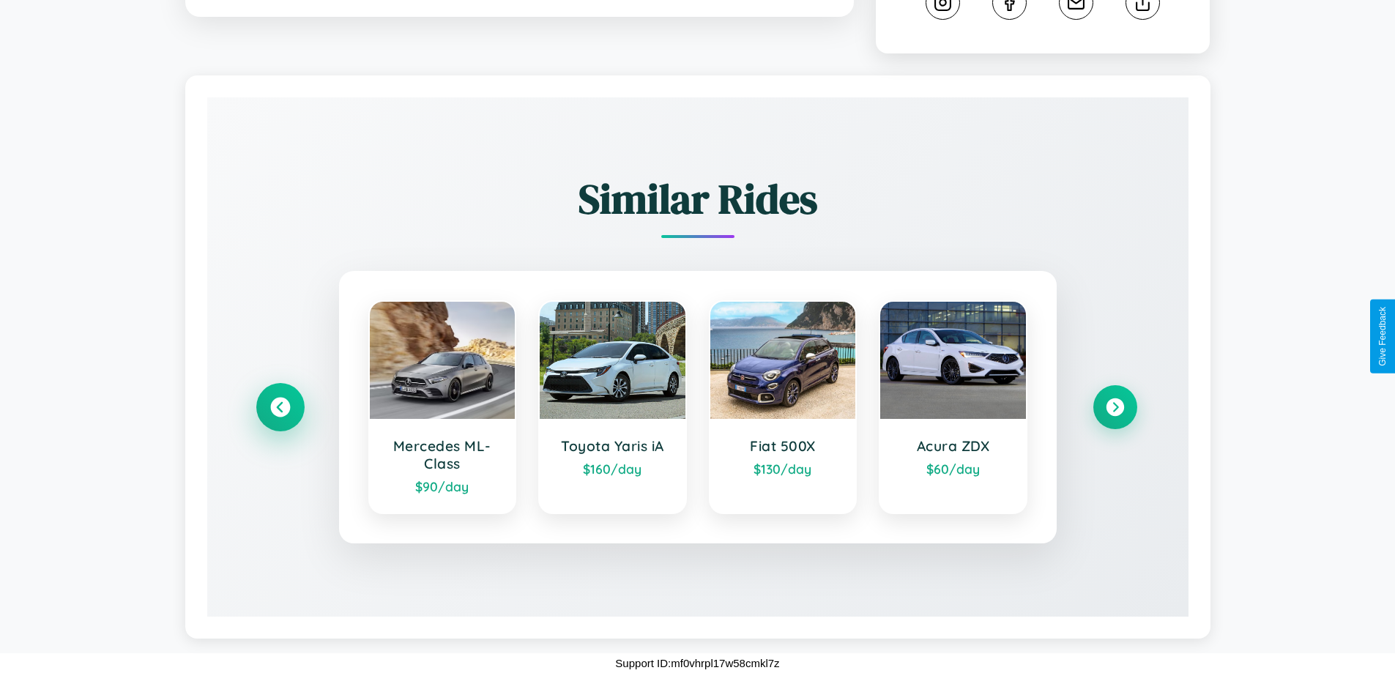
click at [280, 407] on icon at bounding box center [280, 408] width 20 height 20
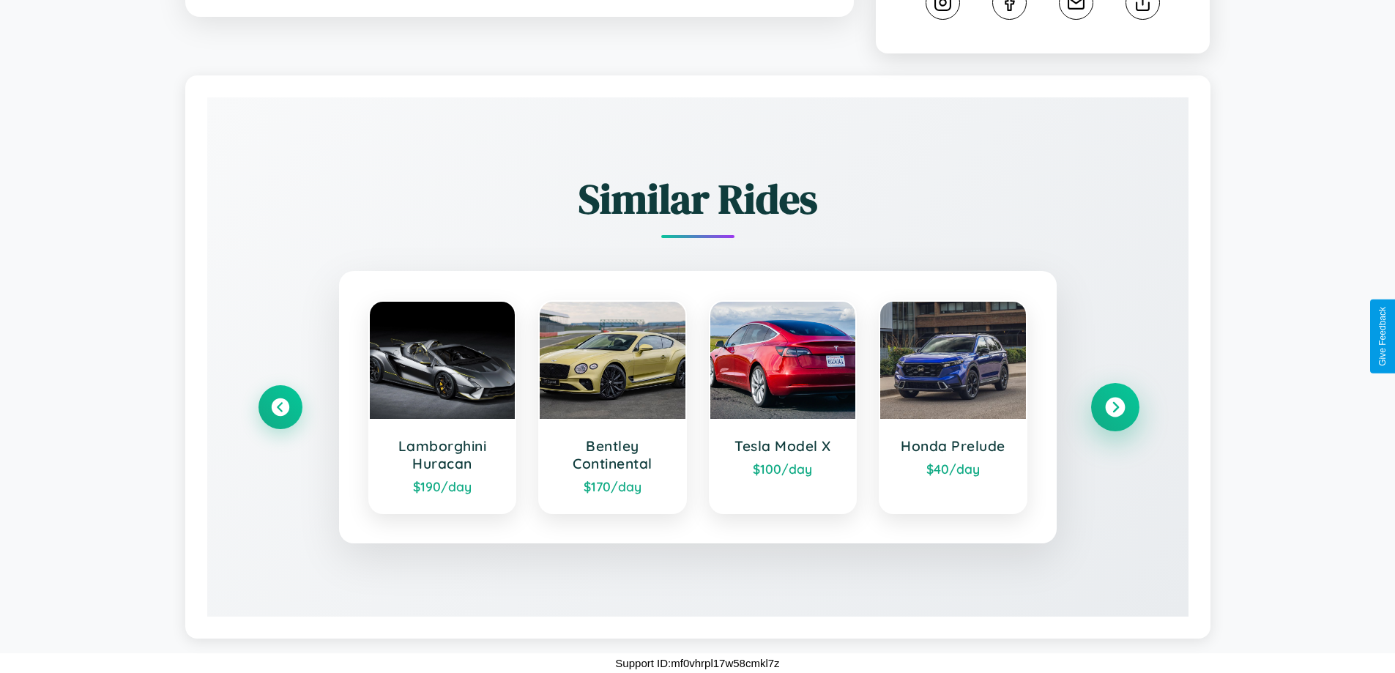
click at [1114, 407] on icon at bounding box center [1115, 408] width 20 height 20
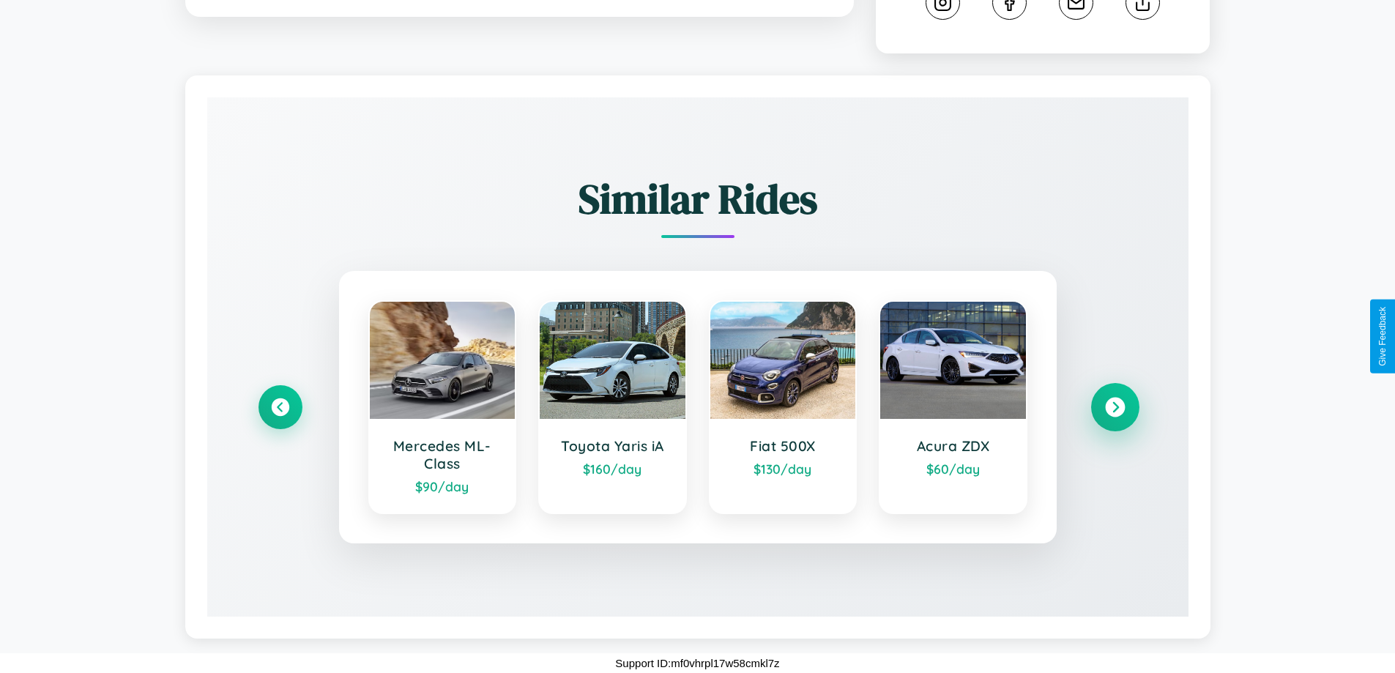
click at [1114, 407] on icon at bounding box center [1115, 408] width 20 height 20
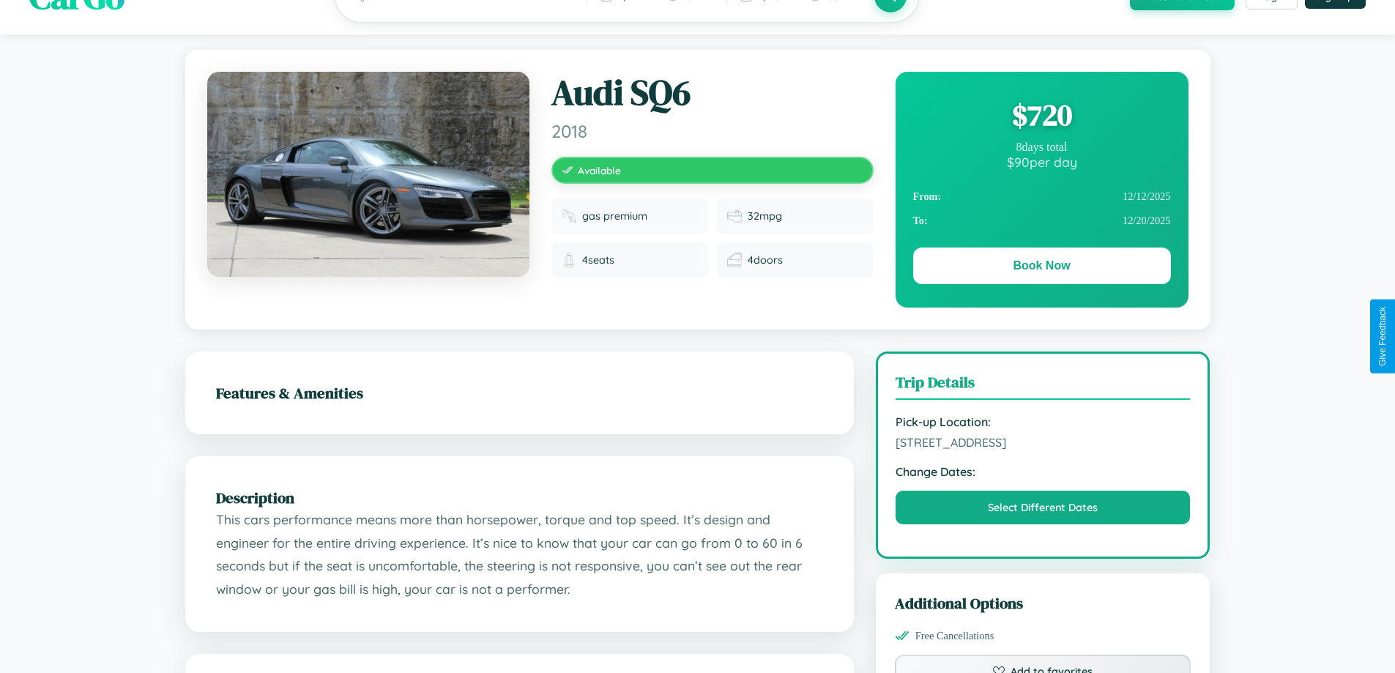
scroll to position [0, 0]
